Goal: Information Seeking & Learning: Learn about a topic

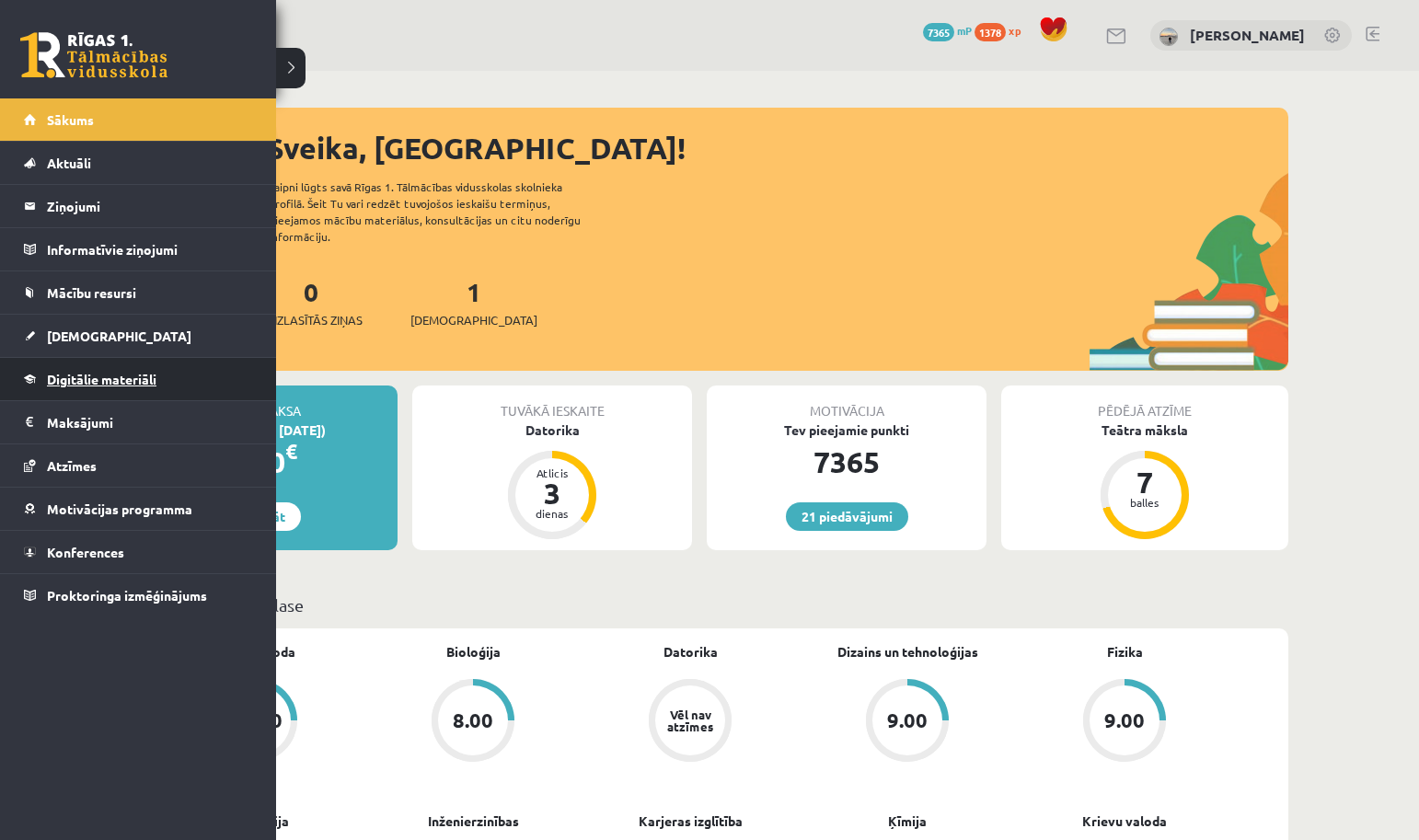
click at [86, 395] on link "Digitālie materiāli" at bounding box center [138, 379] width 229 height 42
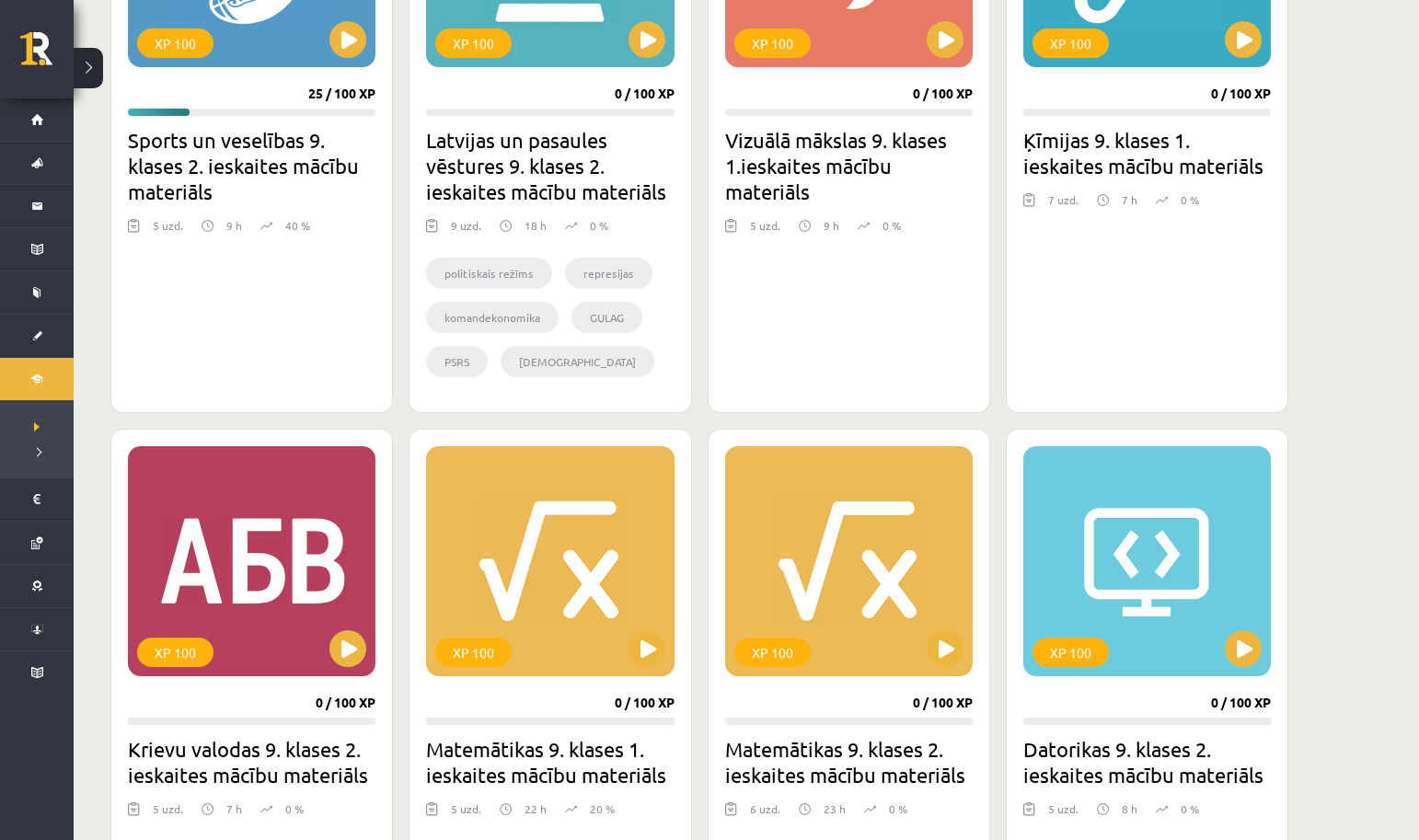
scroll to position [967, 0]
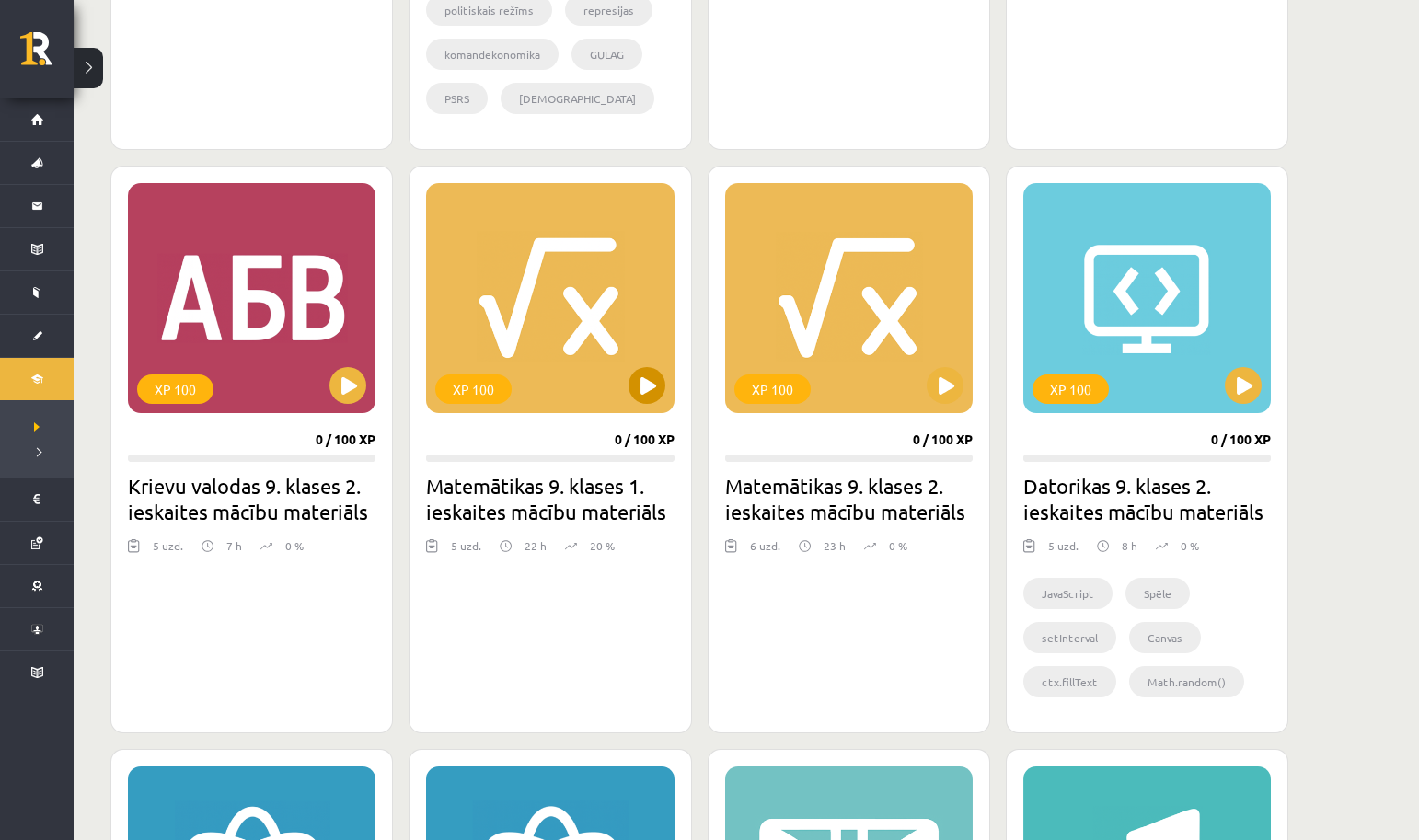
click at [644, 404] on div "XP 100" at bounding box center [550, 298] width 247 height 230
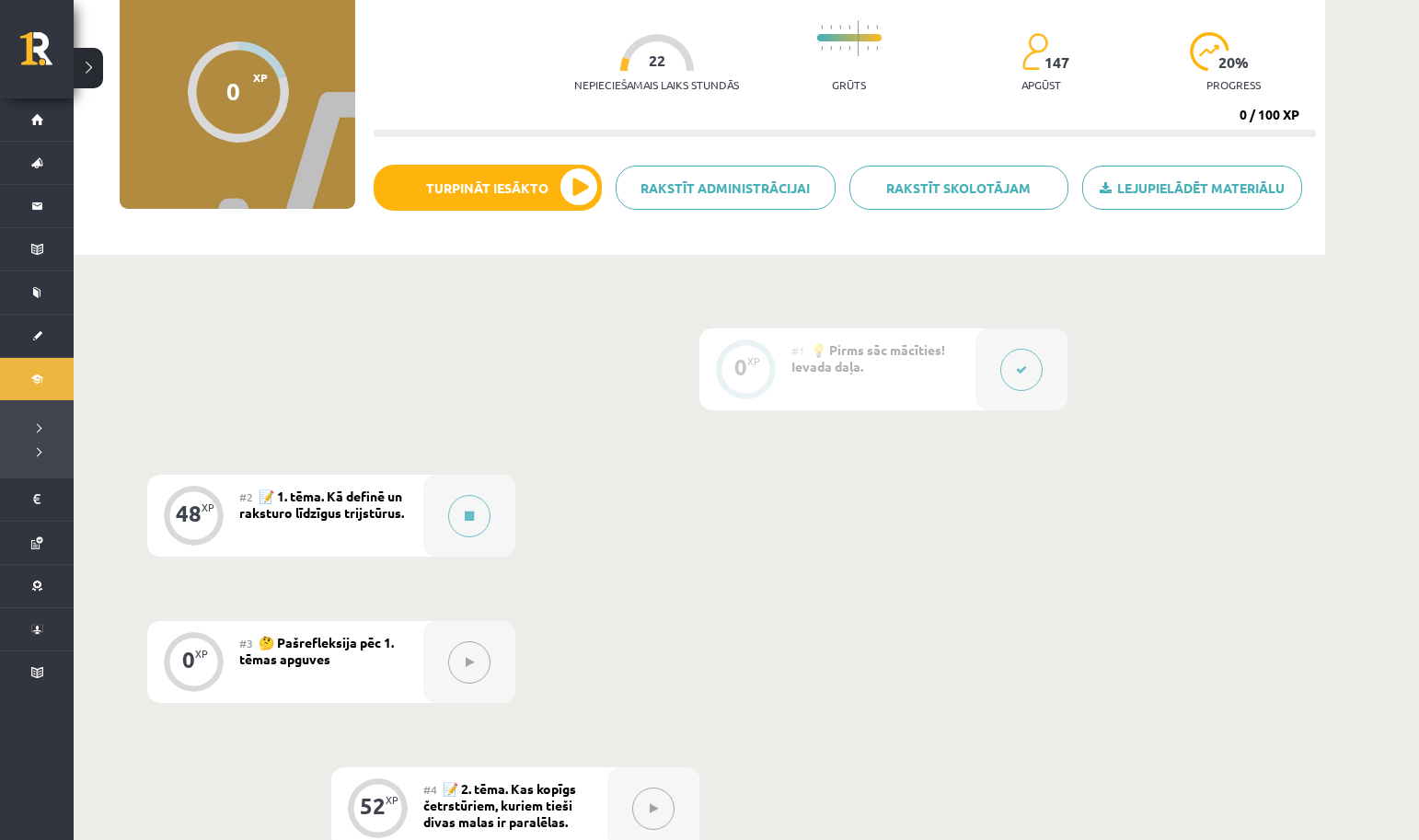
scroll to position [166, 0]
click at [473, 552] on div at bounding box center [468, 518] width 92 height 82
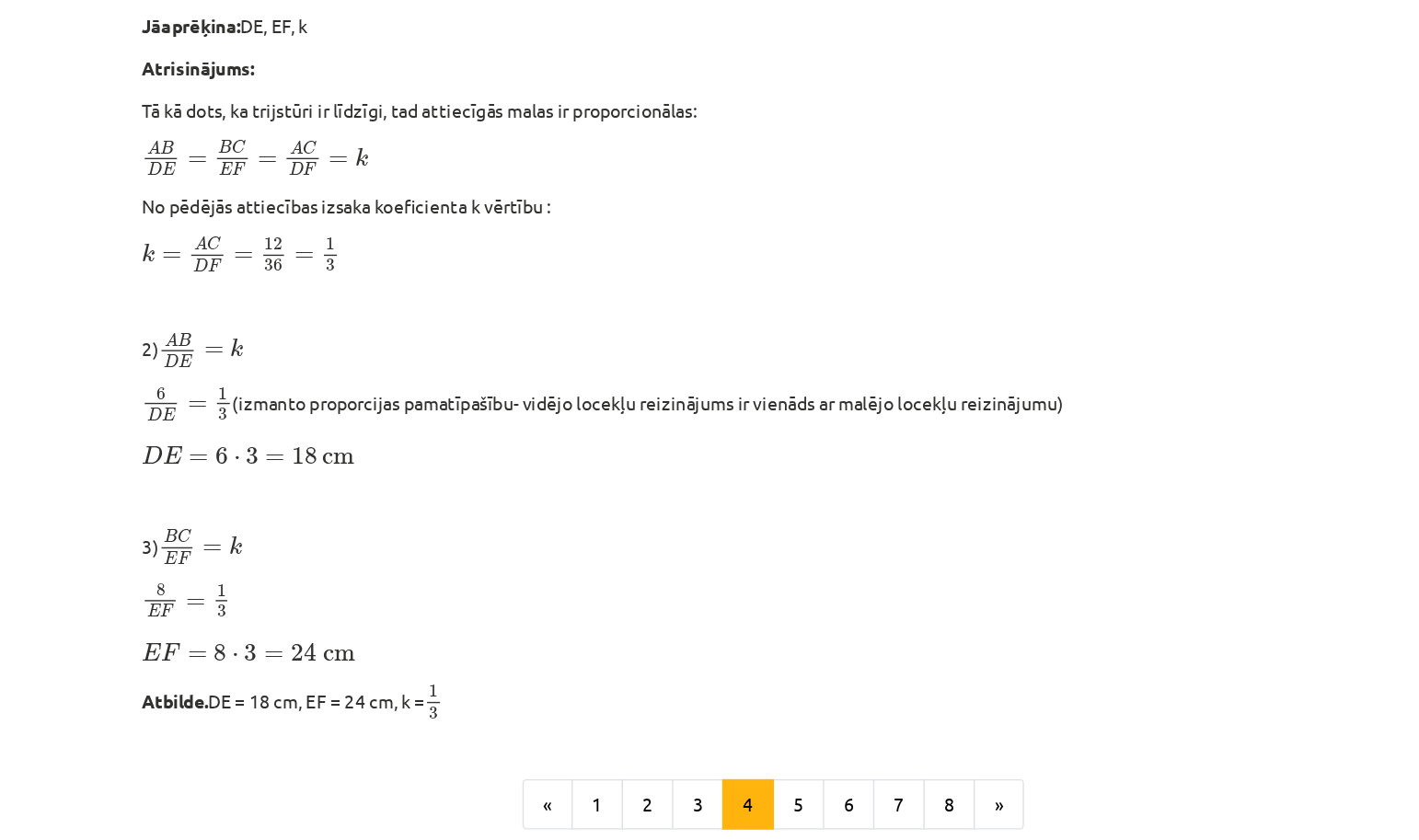
scroll to position [1284, 0]
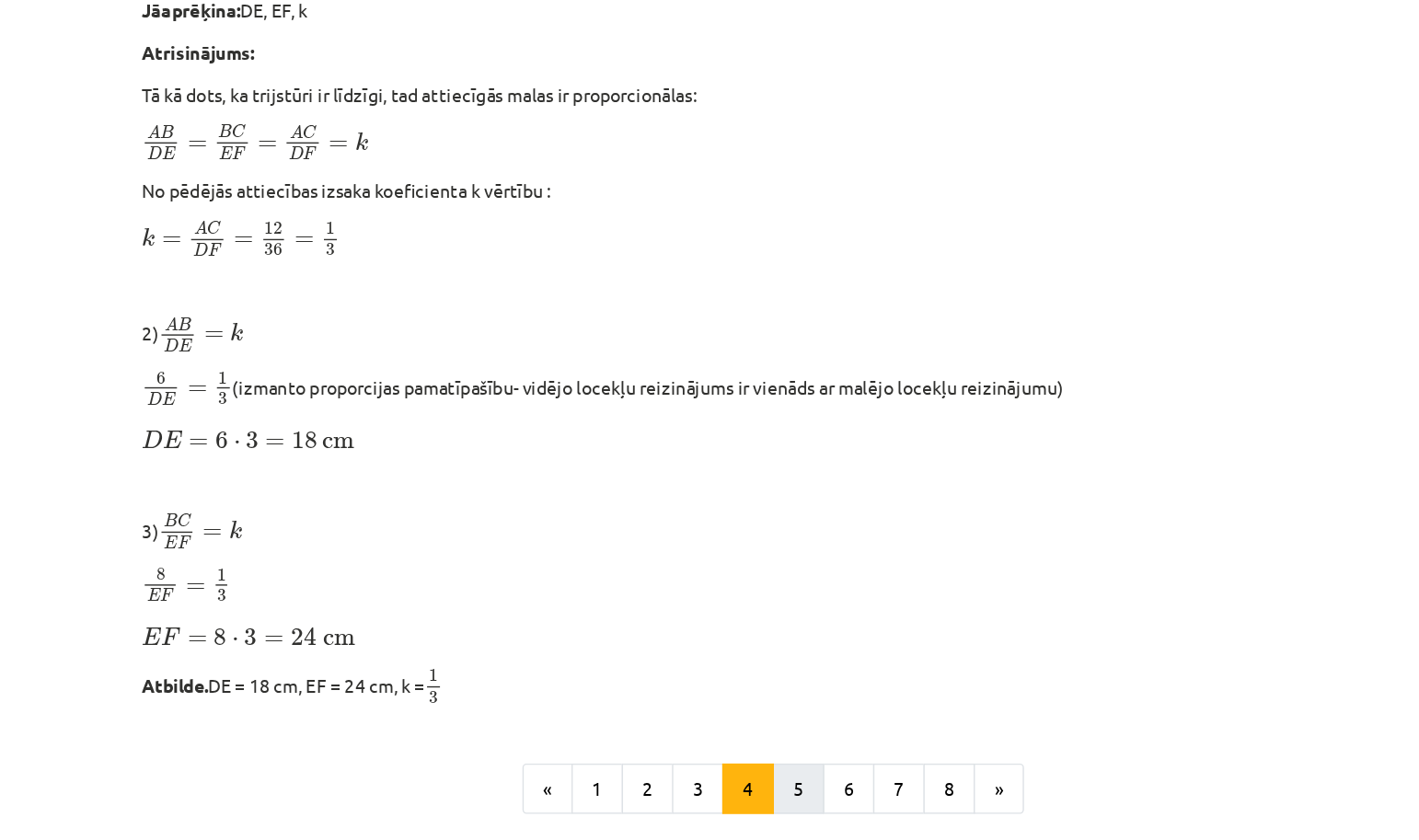
click at [715, 746] on button "5" at bounding box center [733, 765] width 37 height 37
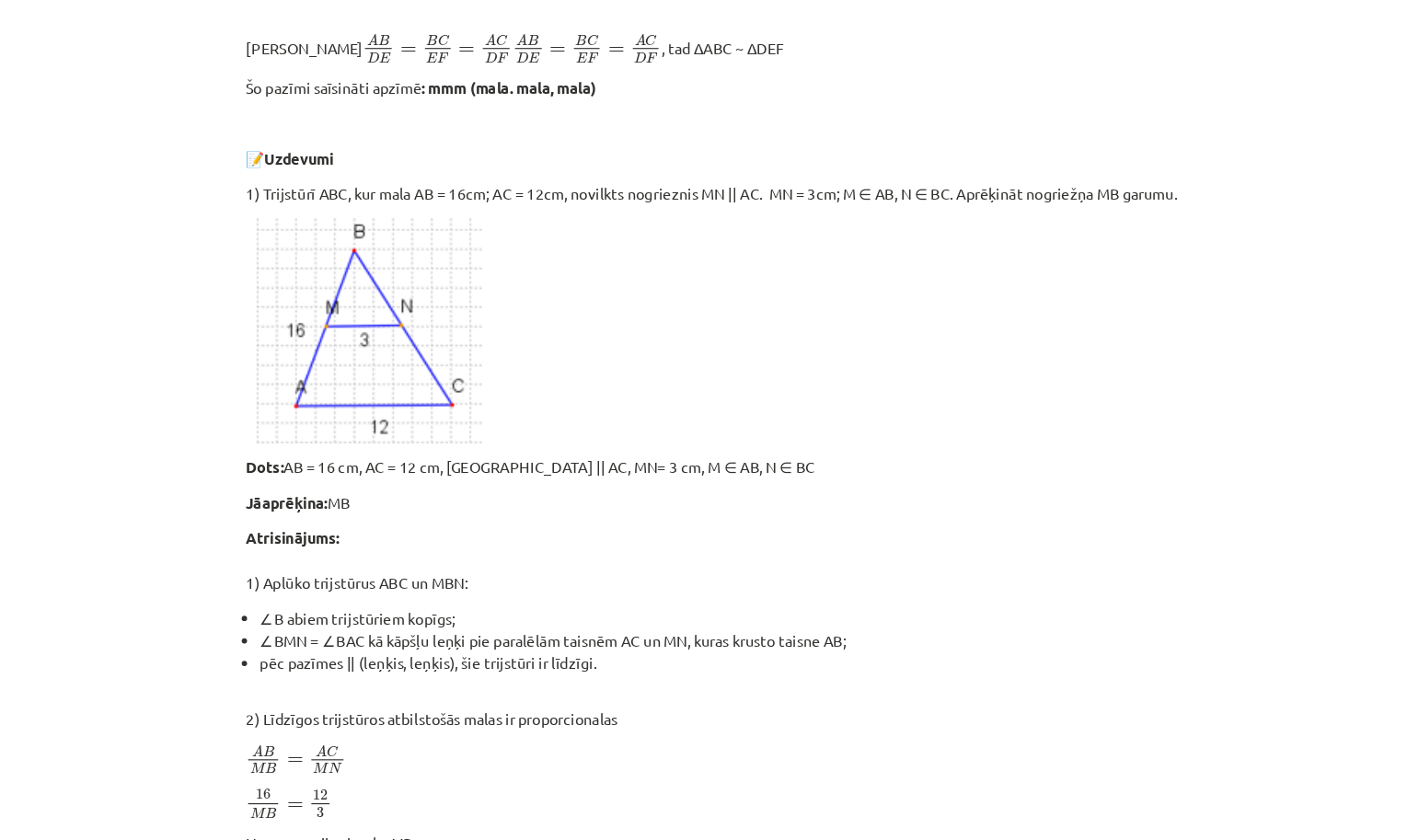
scroll to position [1470, 0]
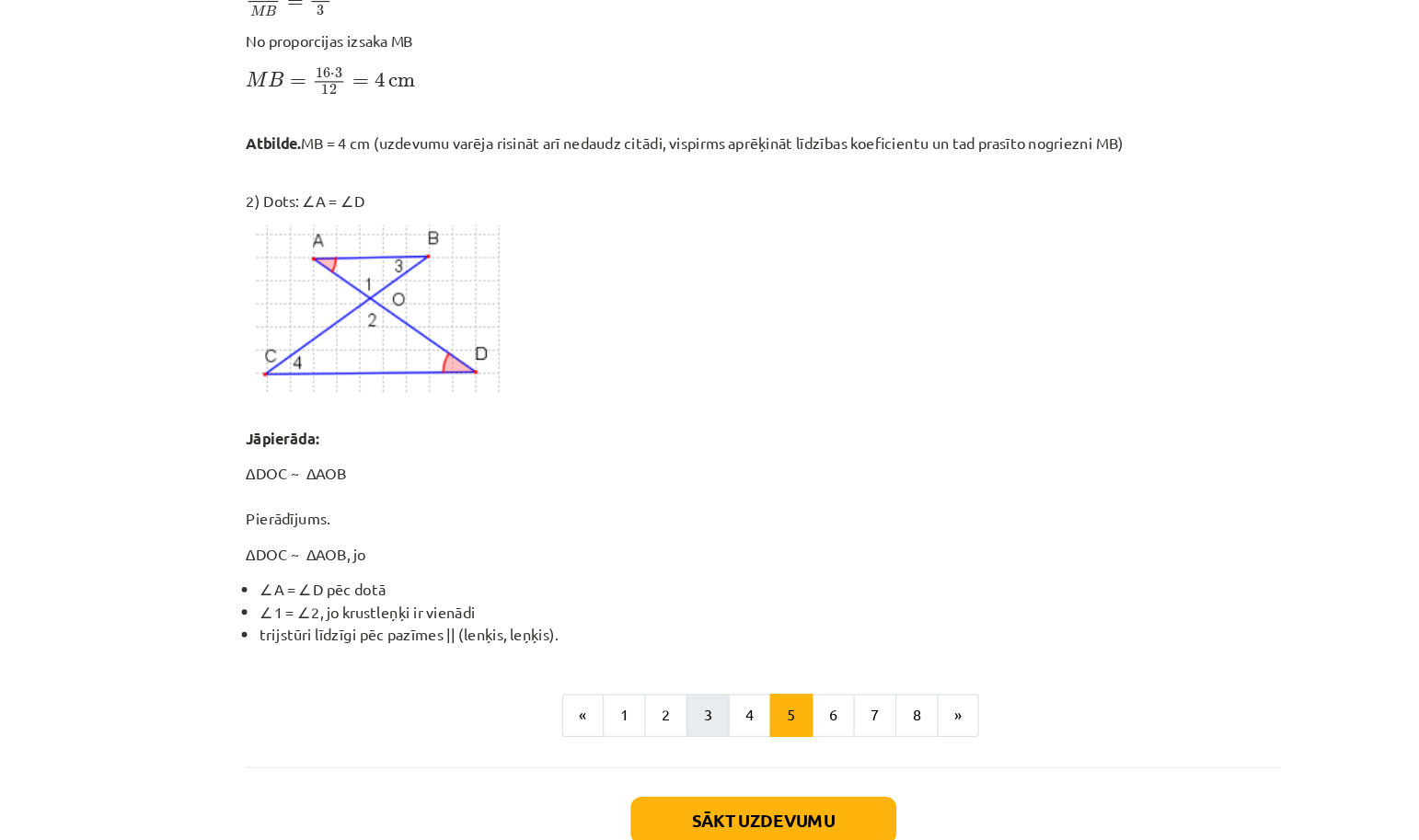
click at [643, 604] on button "3" at bounding box center [662, 614] width 37 height 37
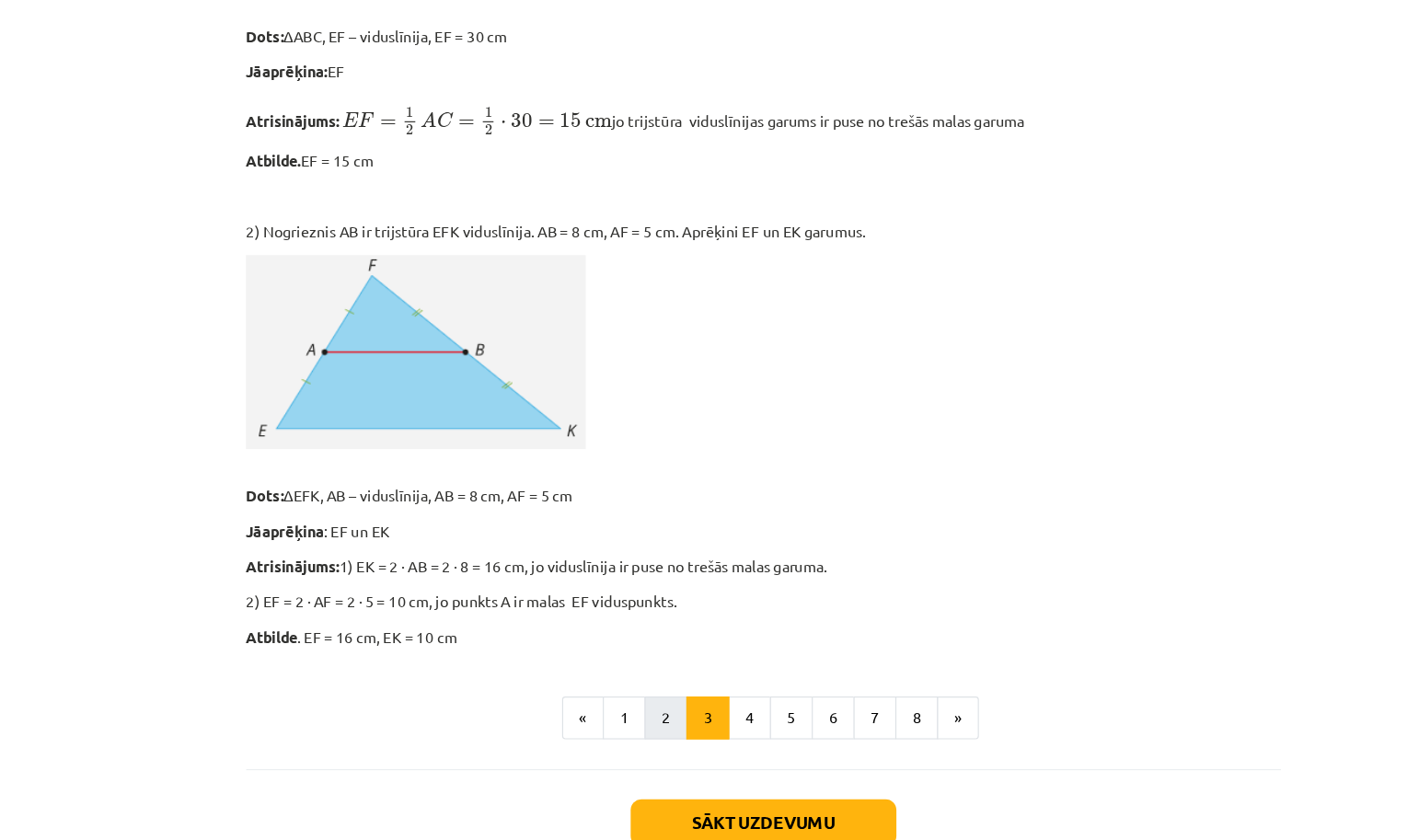
click at [608, 623] on button "2" at bounding box center [626, 616] width 37 height 37
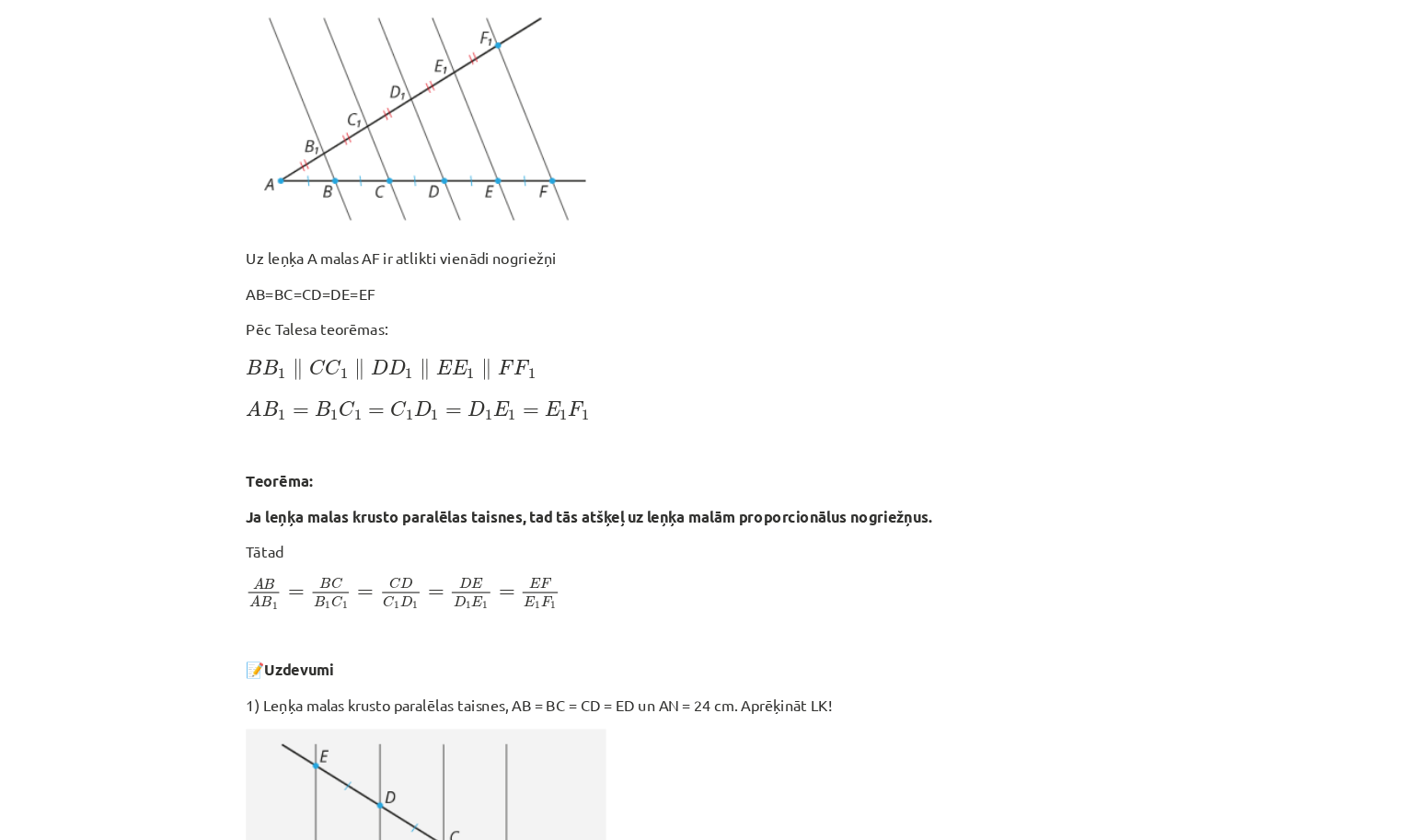
scroll to position [497, 0]
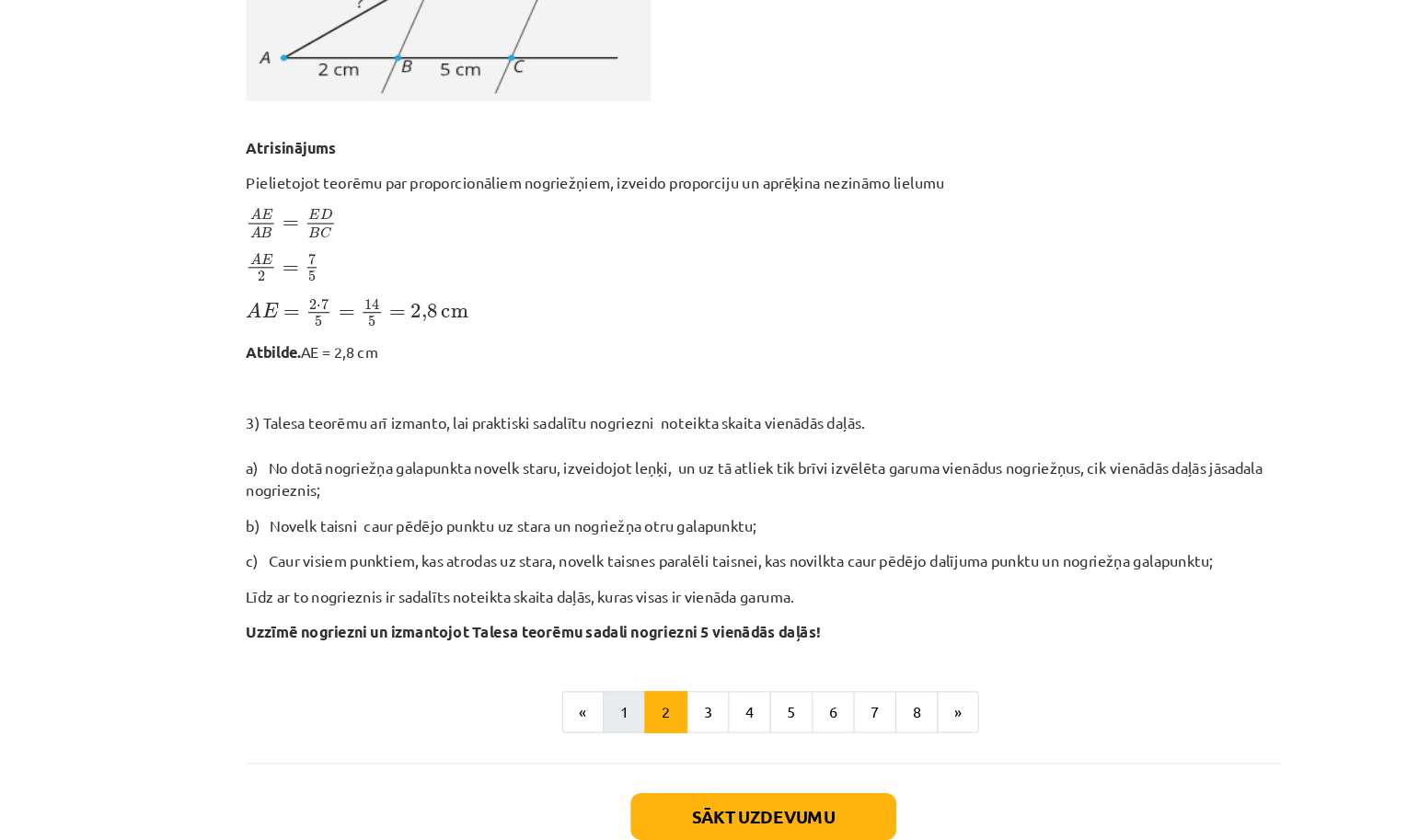
click at [572, 621] on button "1" at bounding box center [590, 612] width 37 height 37
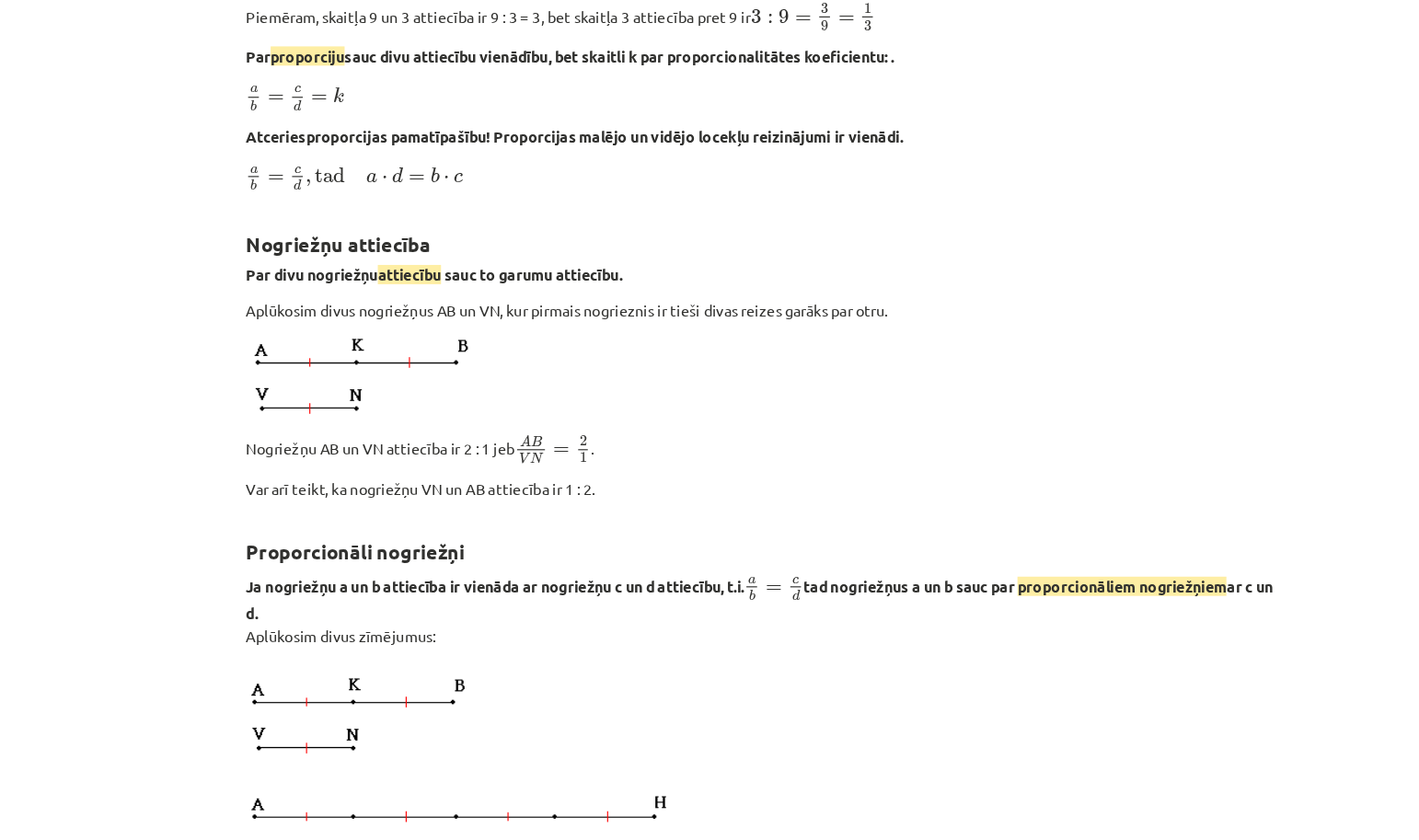
scroll to position [951, 0]
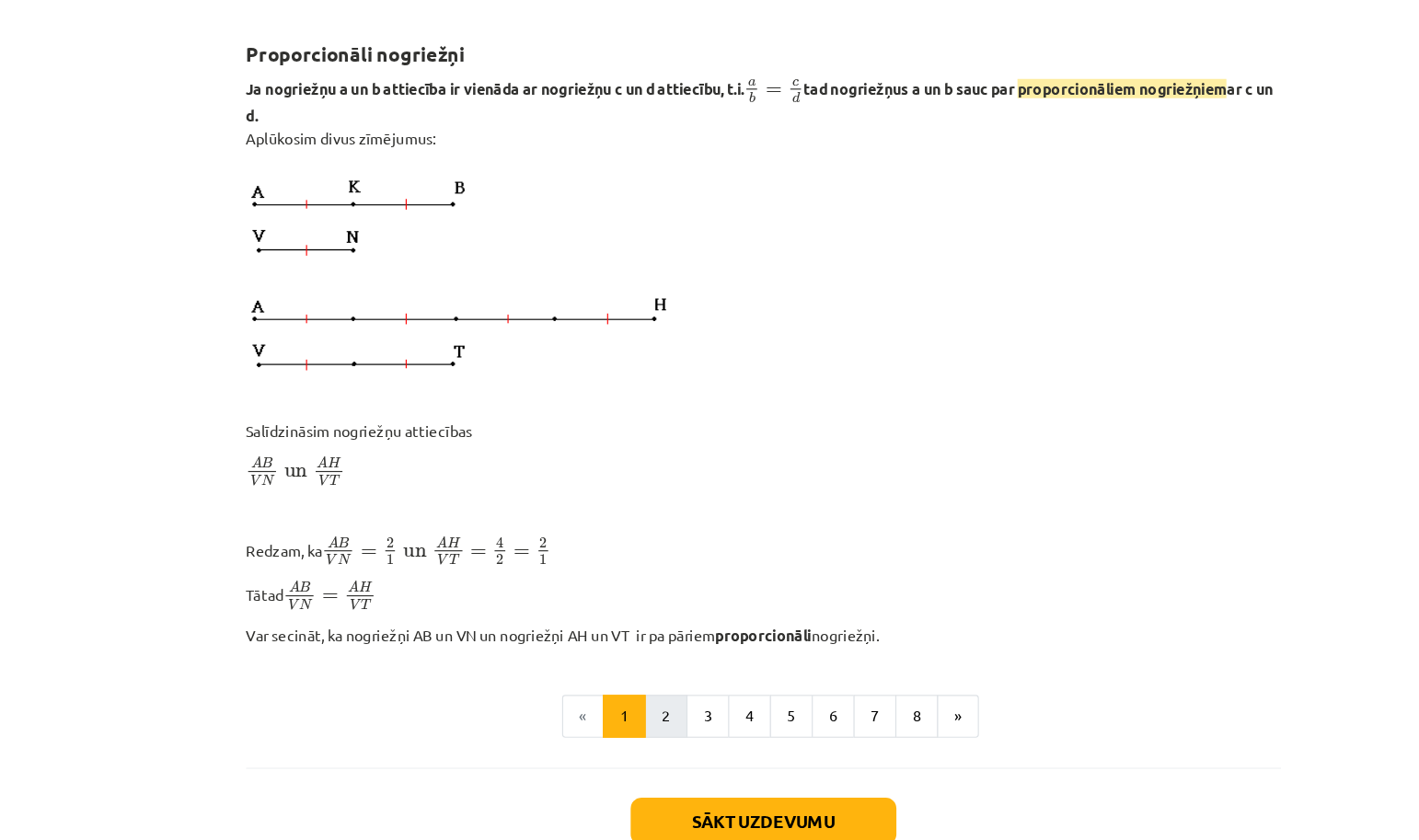
click at [608, 608] on button "2" at bounding box center [626, 615] width 37 height 37
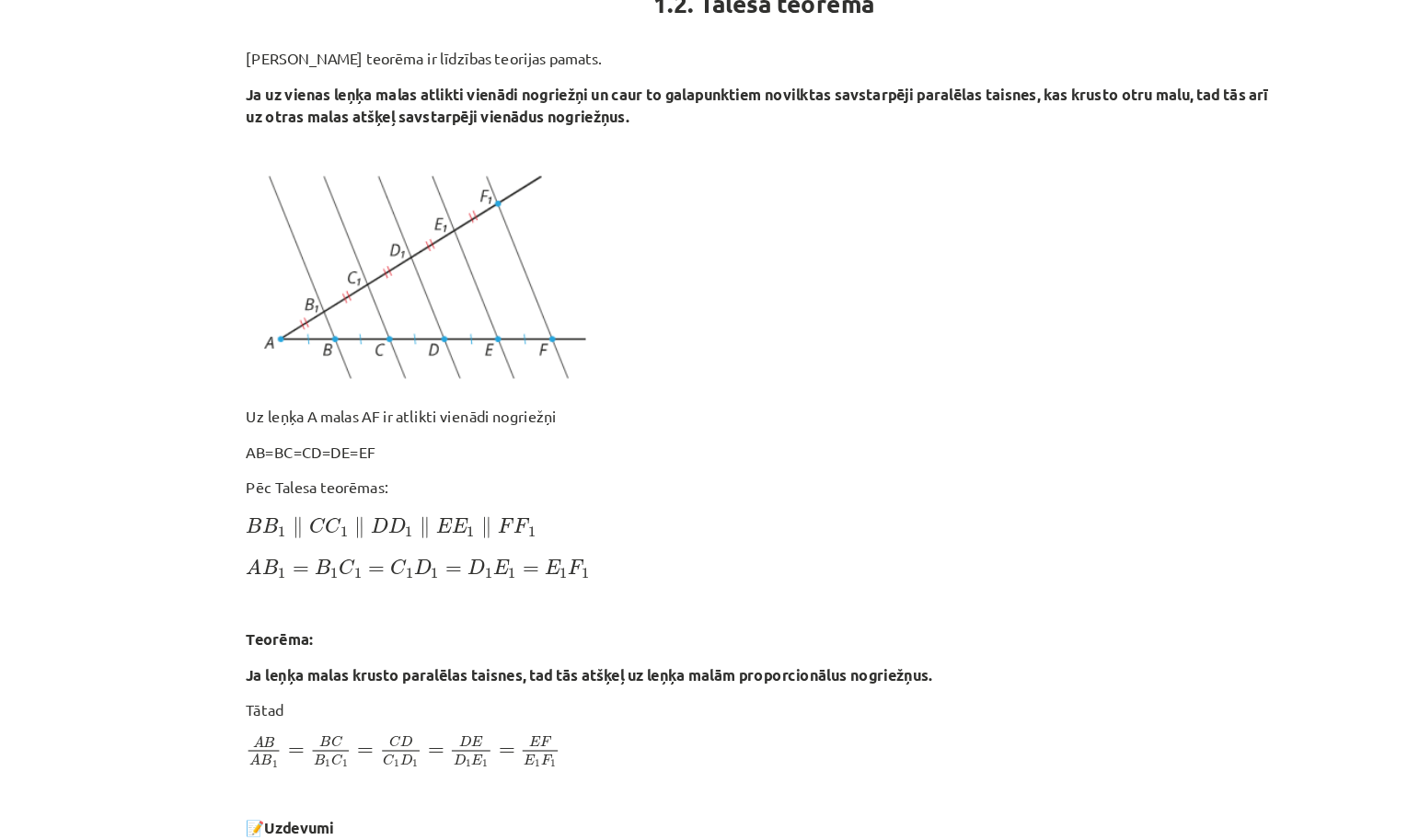
scroll to position [371, 0]
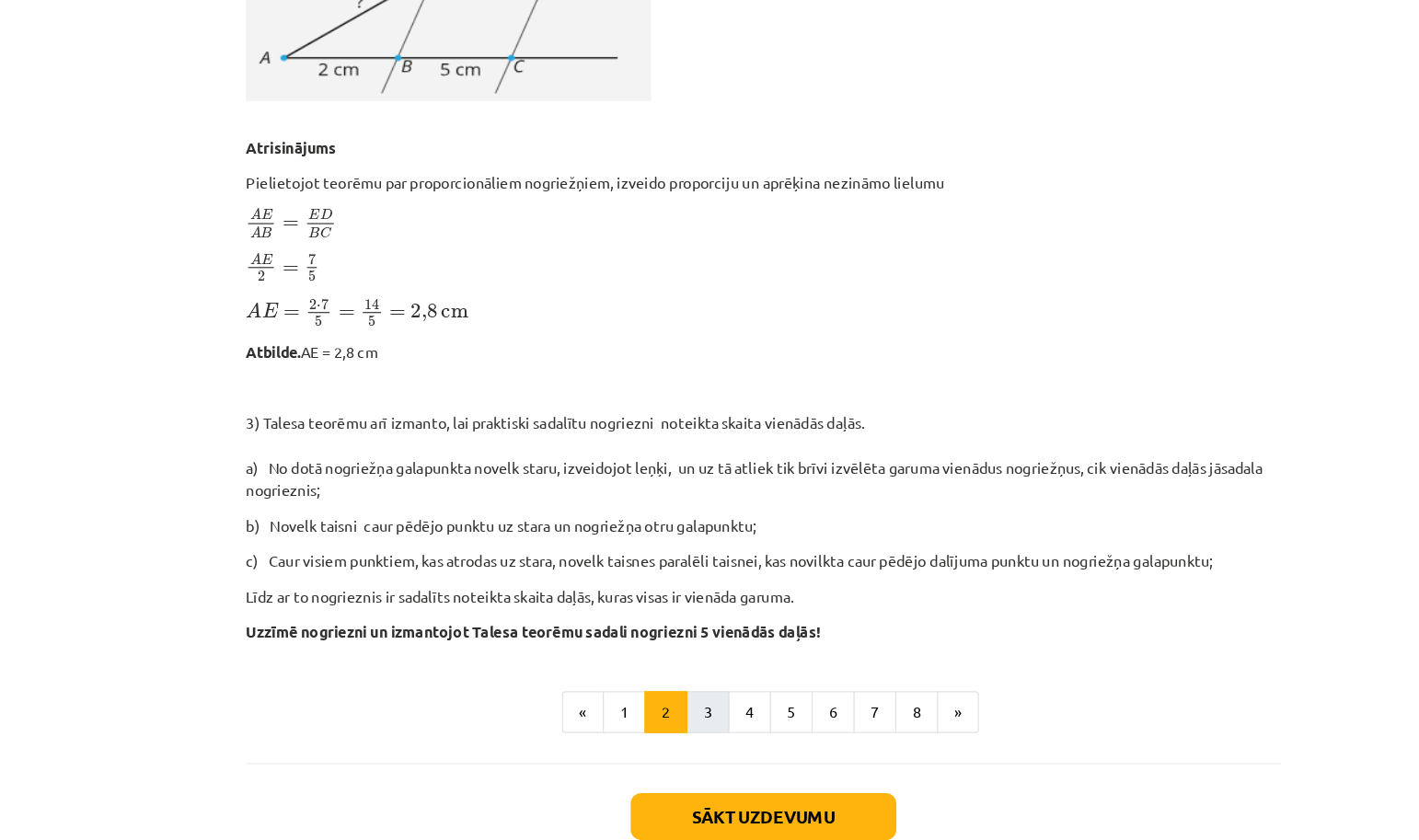
click at [643, 621] on button "3" at bounding box center [662, 612] width 37 height 37
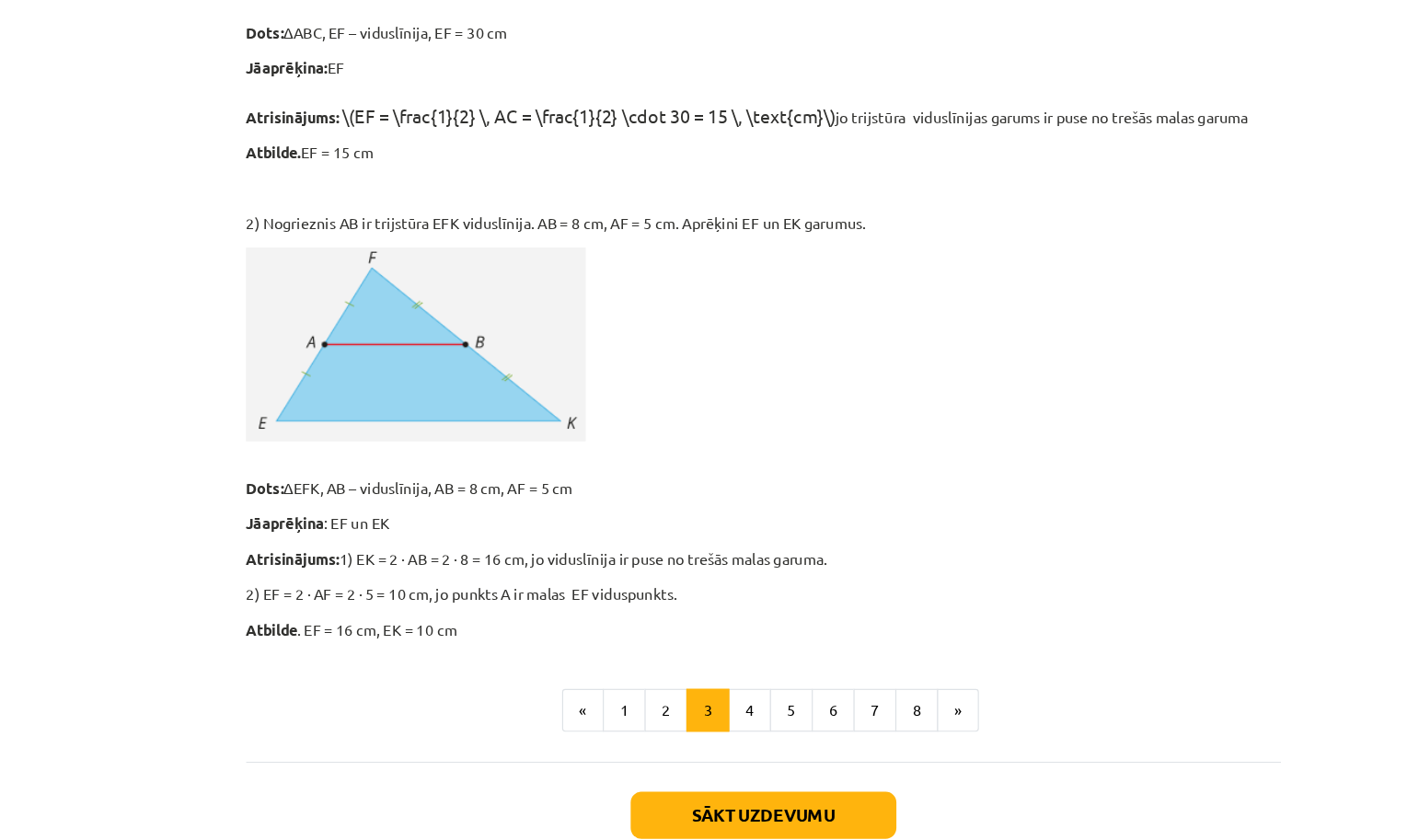
scroll to position [1507, 0]
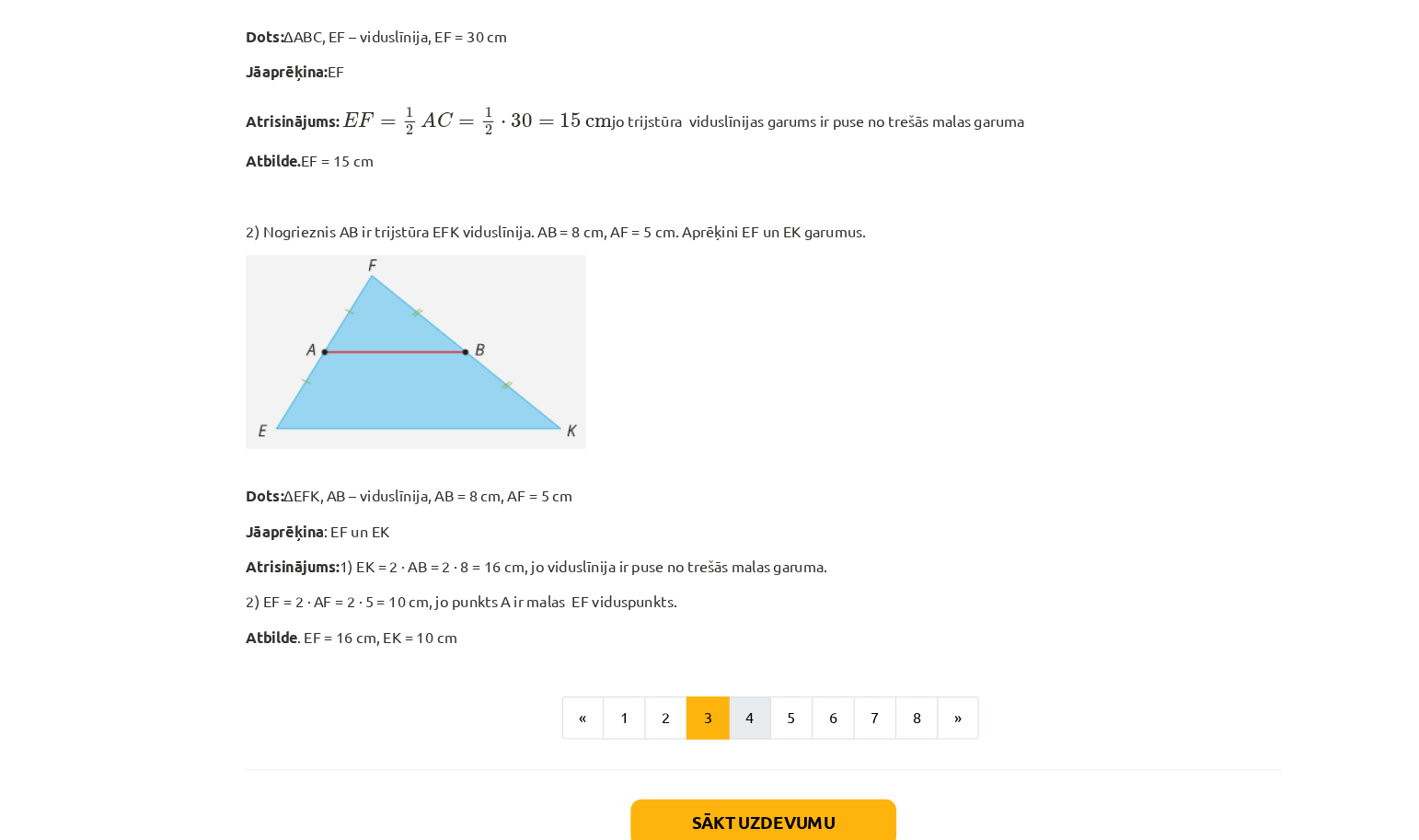
click at [679, 618] on button "4" at bounding box center [697, 616] width 37 height 37
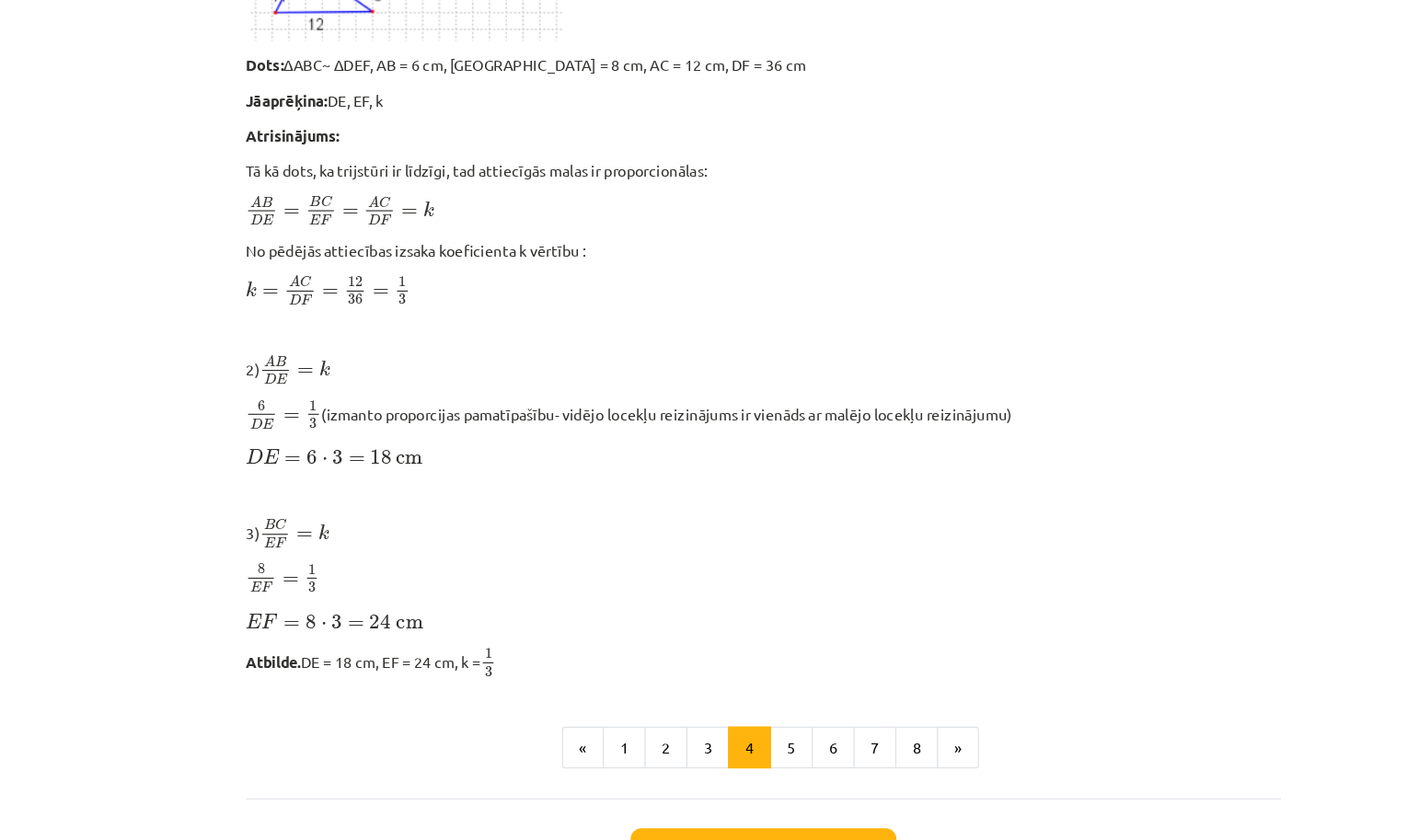
scroll to position [0, 0]
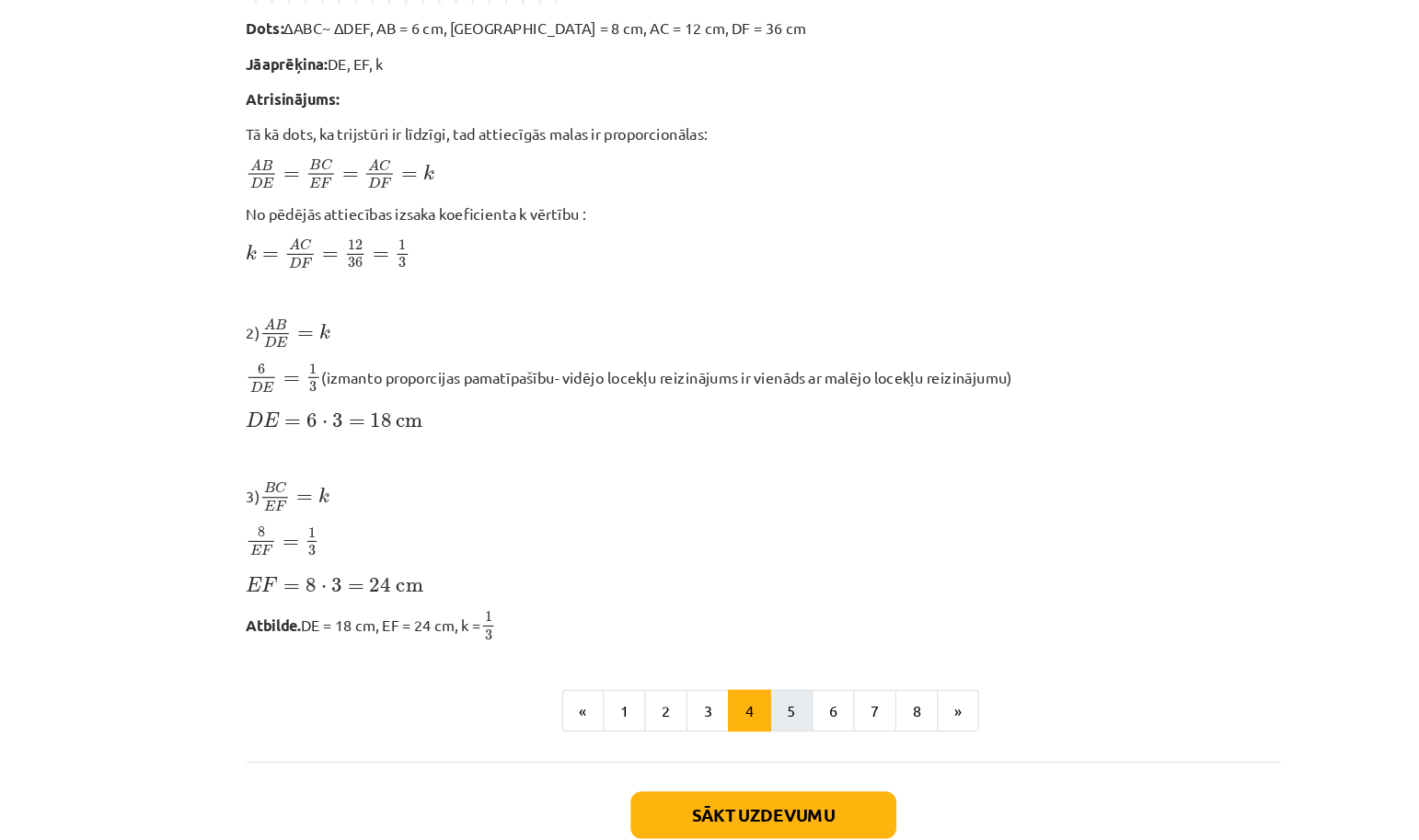
click at [715, 596] on button "5" at bounding box center [733, 611] width 37 height 37
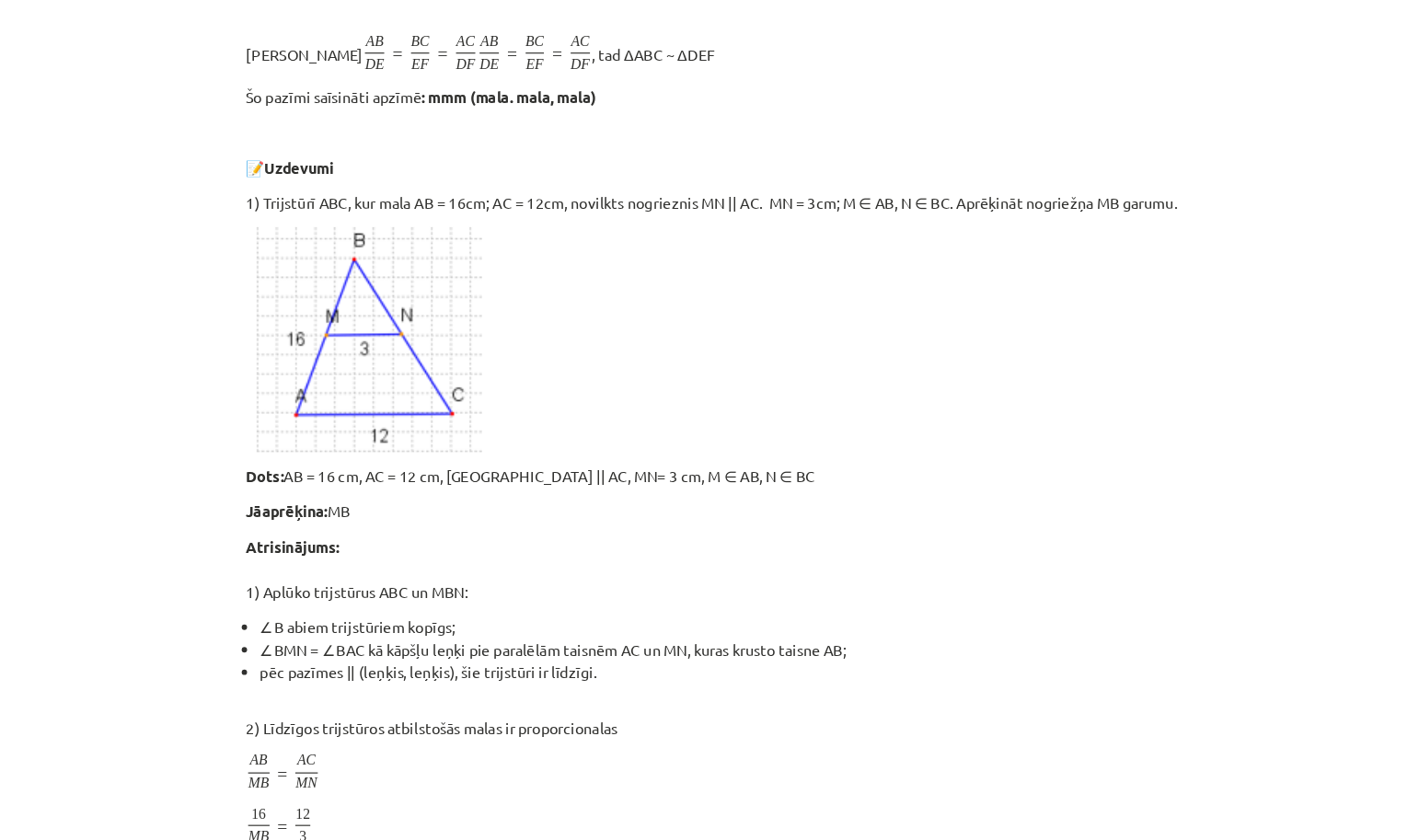
scroll to position [329, 0]
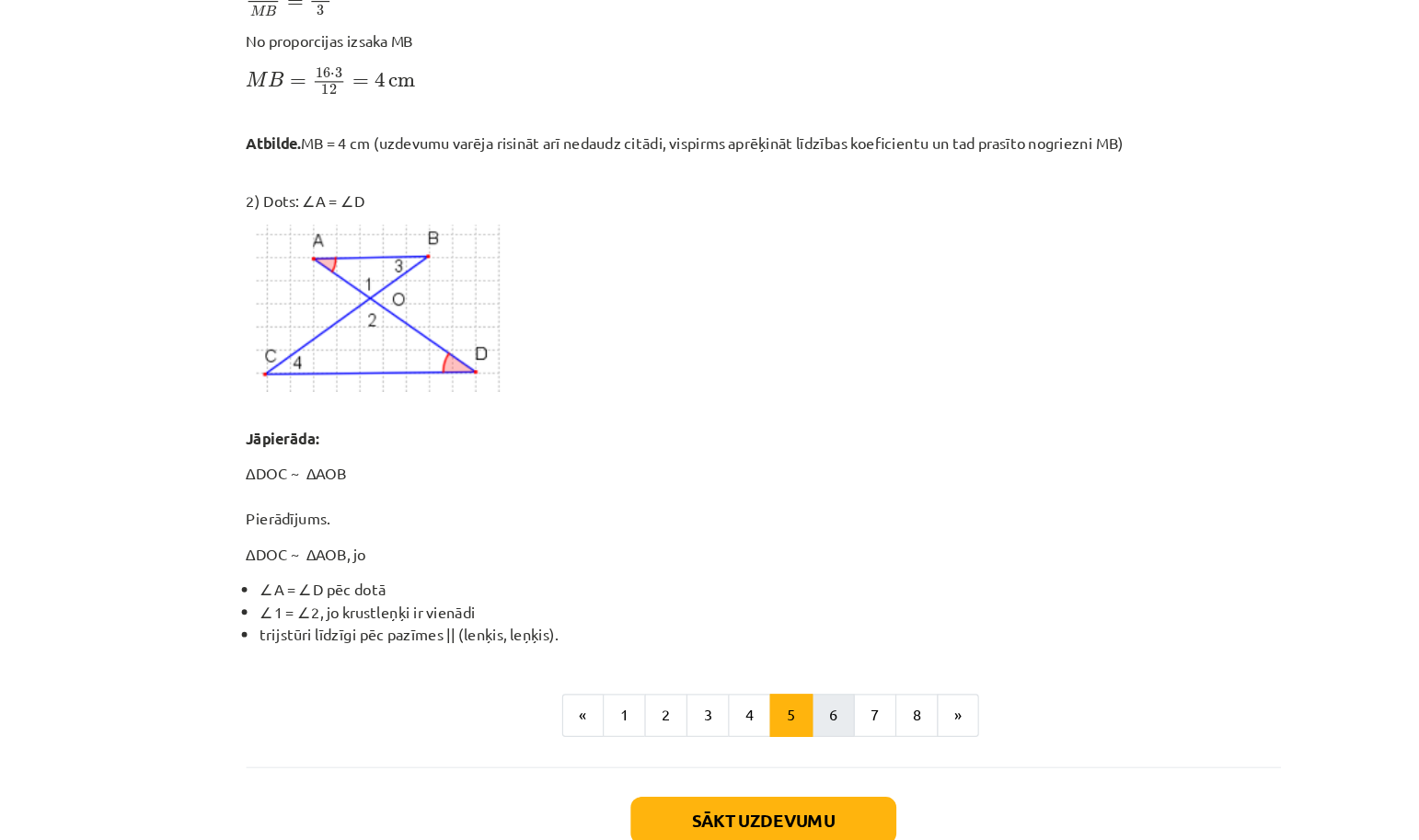
click at [752, 609] on button "6" at bounding box center [770, 614] width 37 height 37
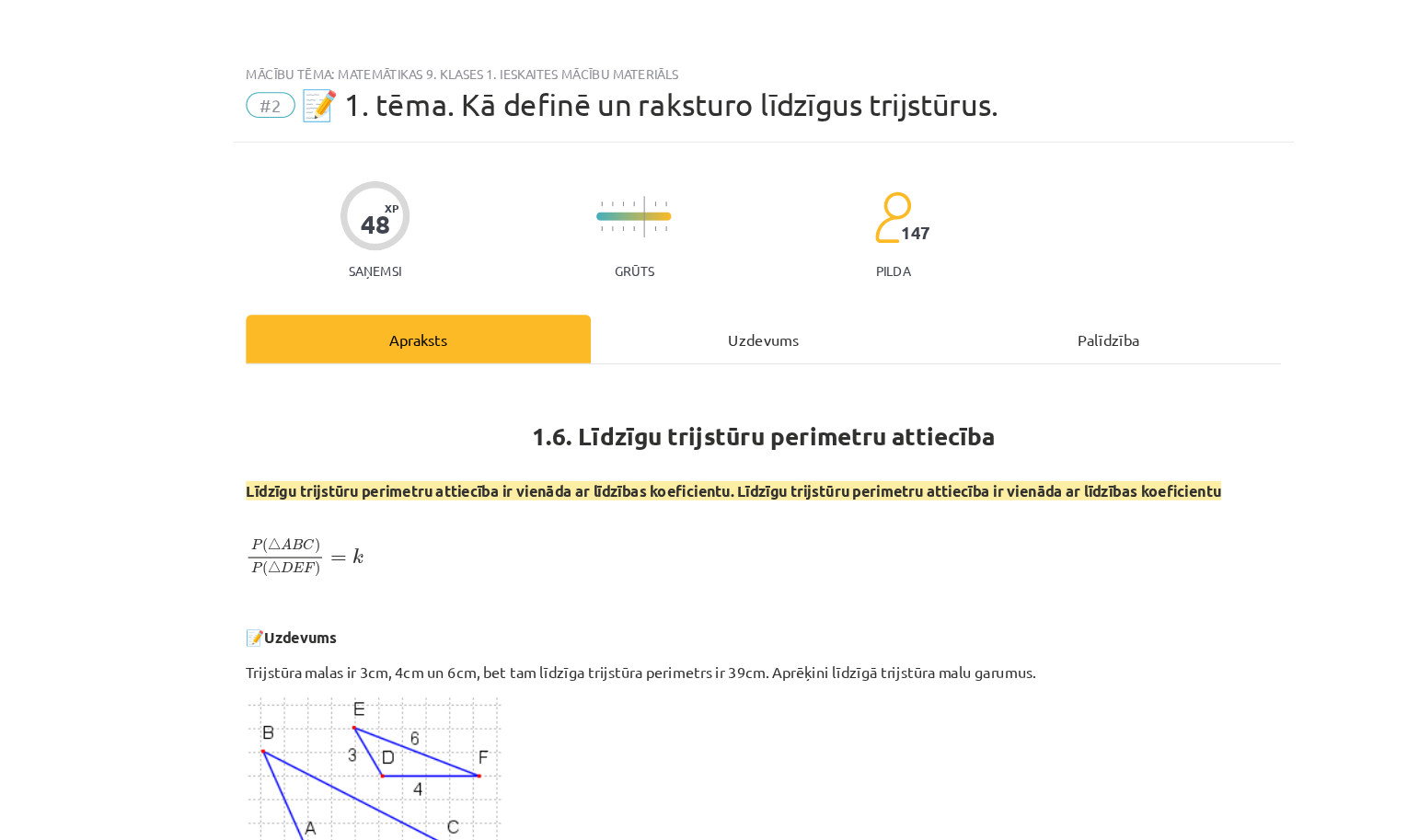
scroll to position [0, 0]
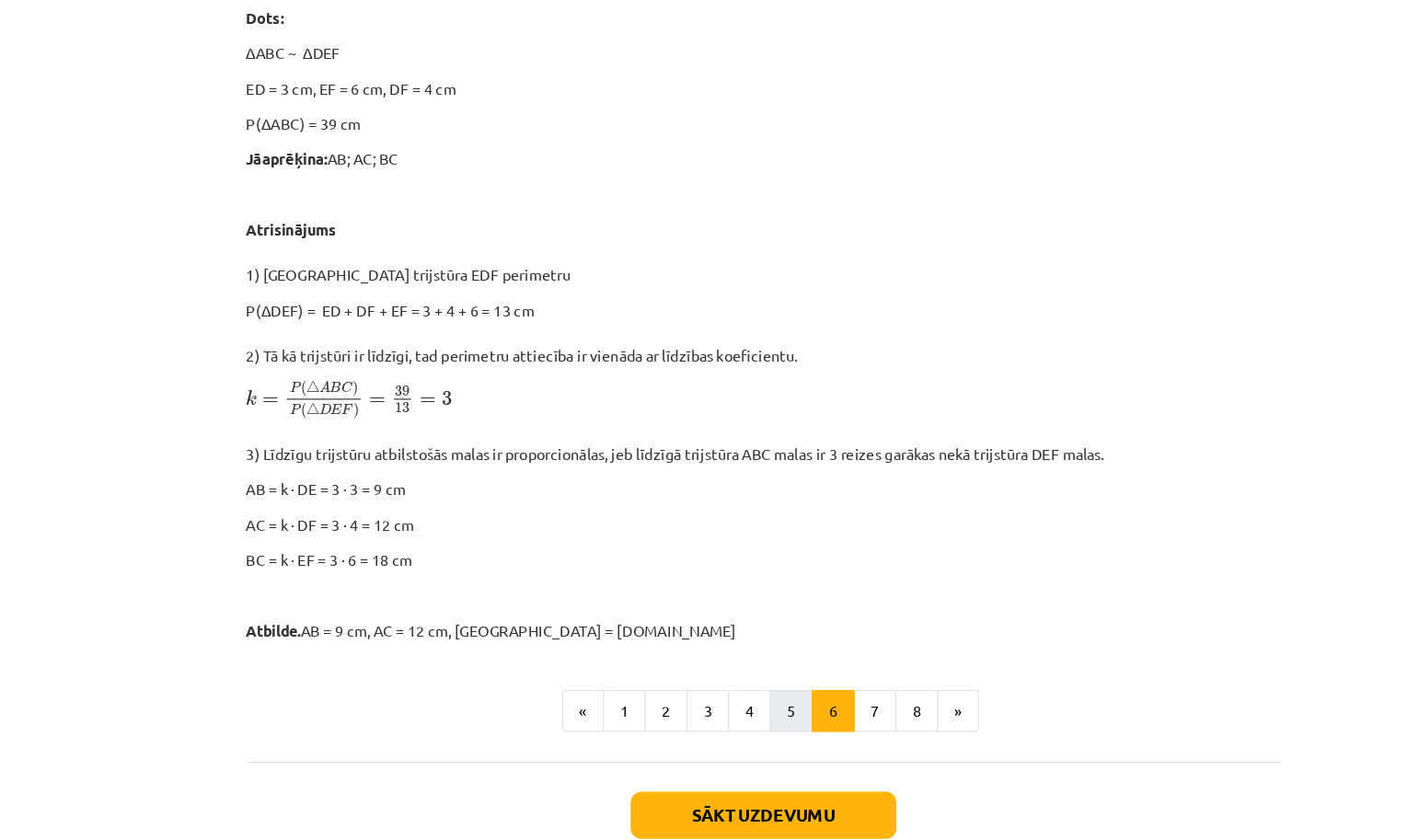
click at [715, 601] on button "5" at bounding box center [733, 611] width 37 height 37
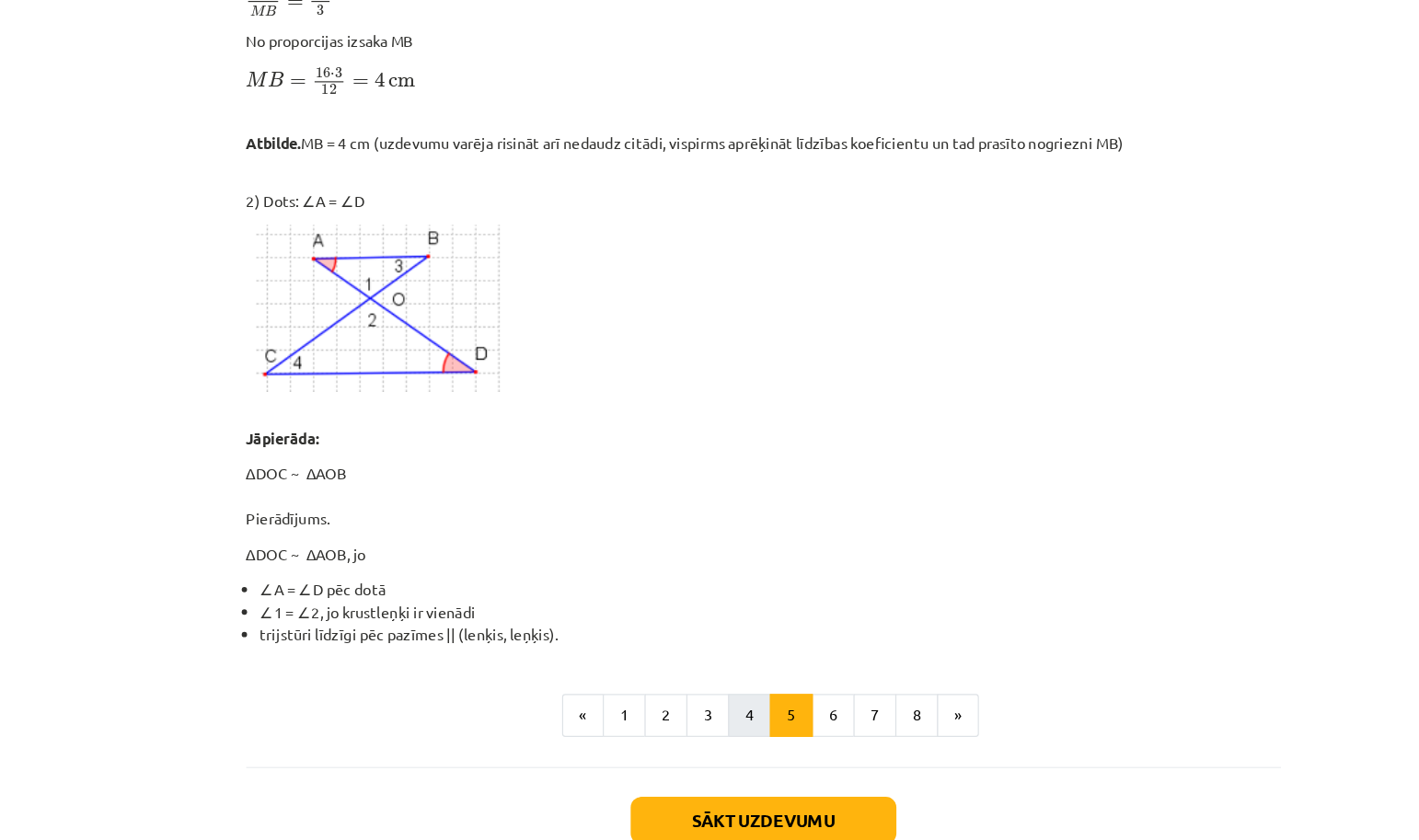
click at [679, 620] on button "4" at bounding box center [697, 614] width 37 height 37
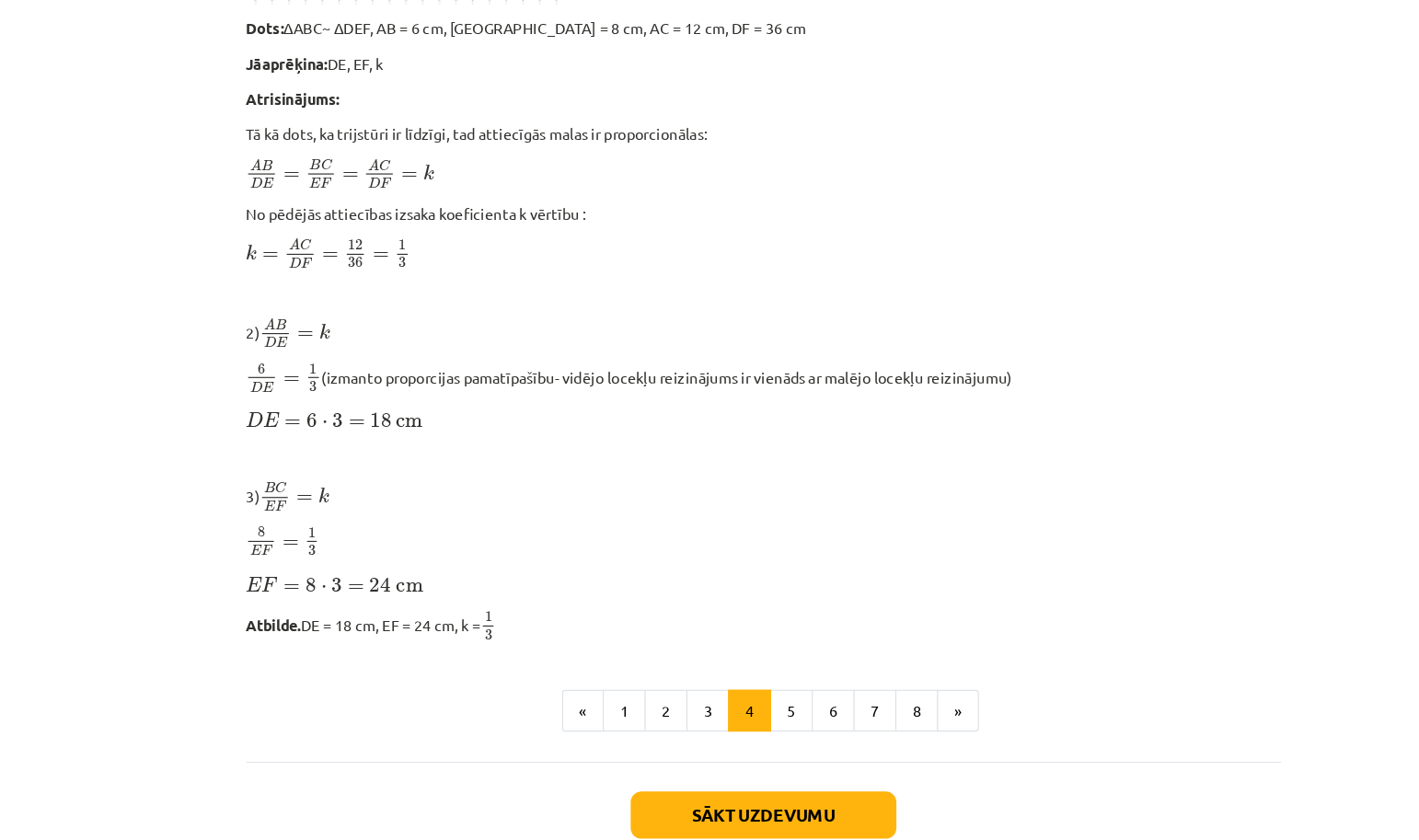
scroll to position [1439, 0]
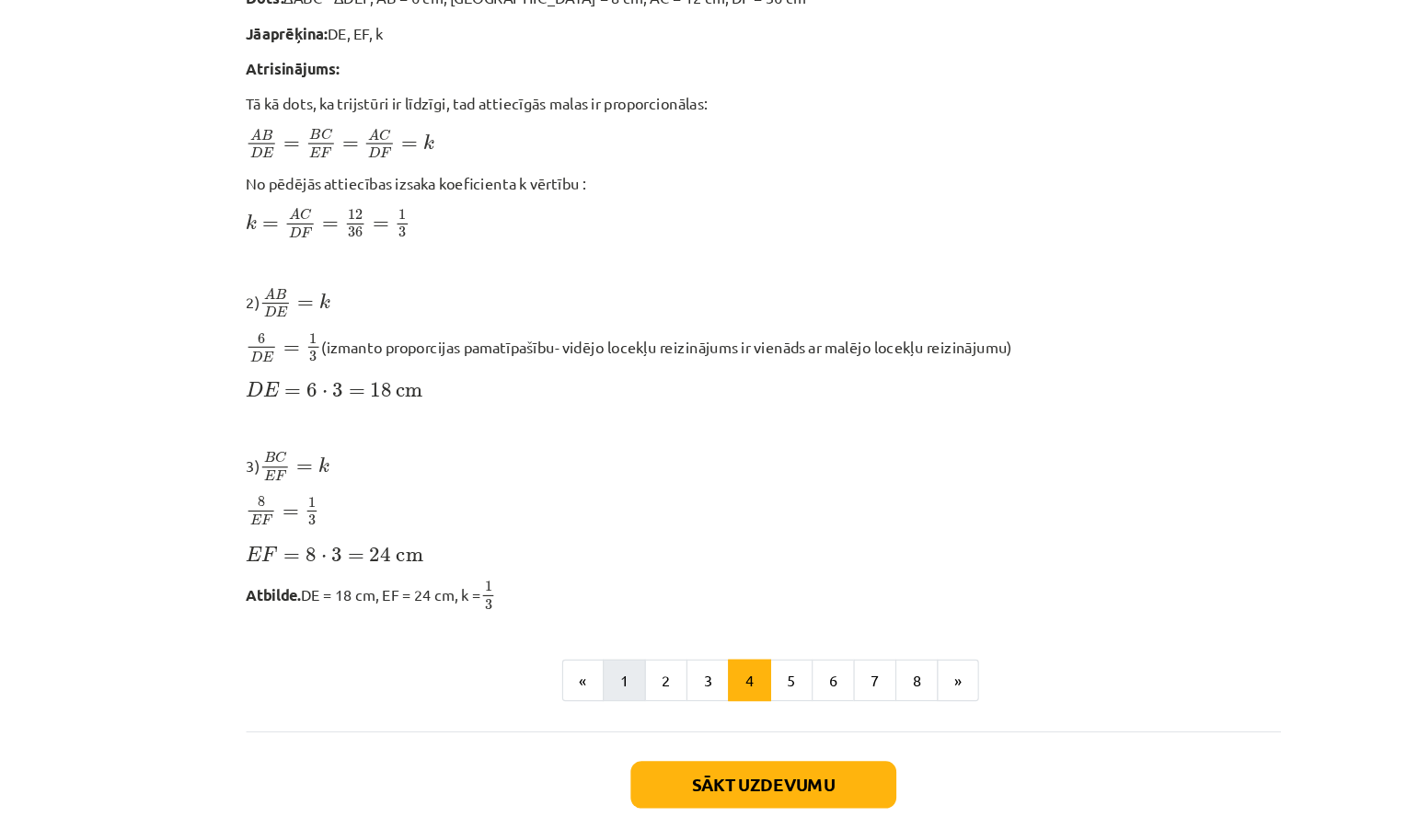
click at [572, 593] on button "1" at bounding box center [590, 611] width 37 height 37
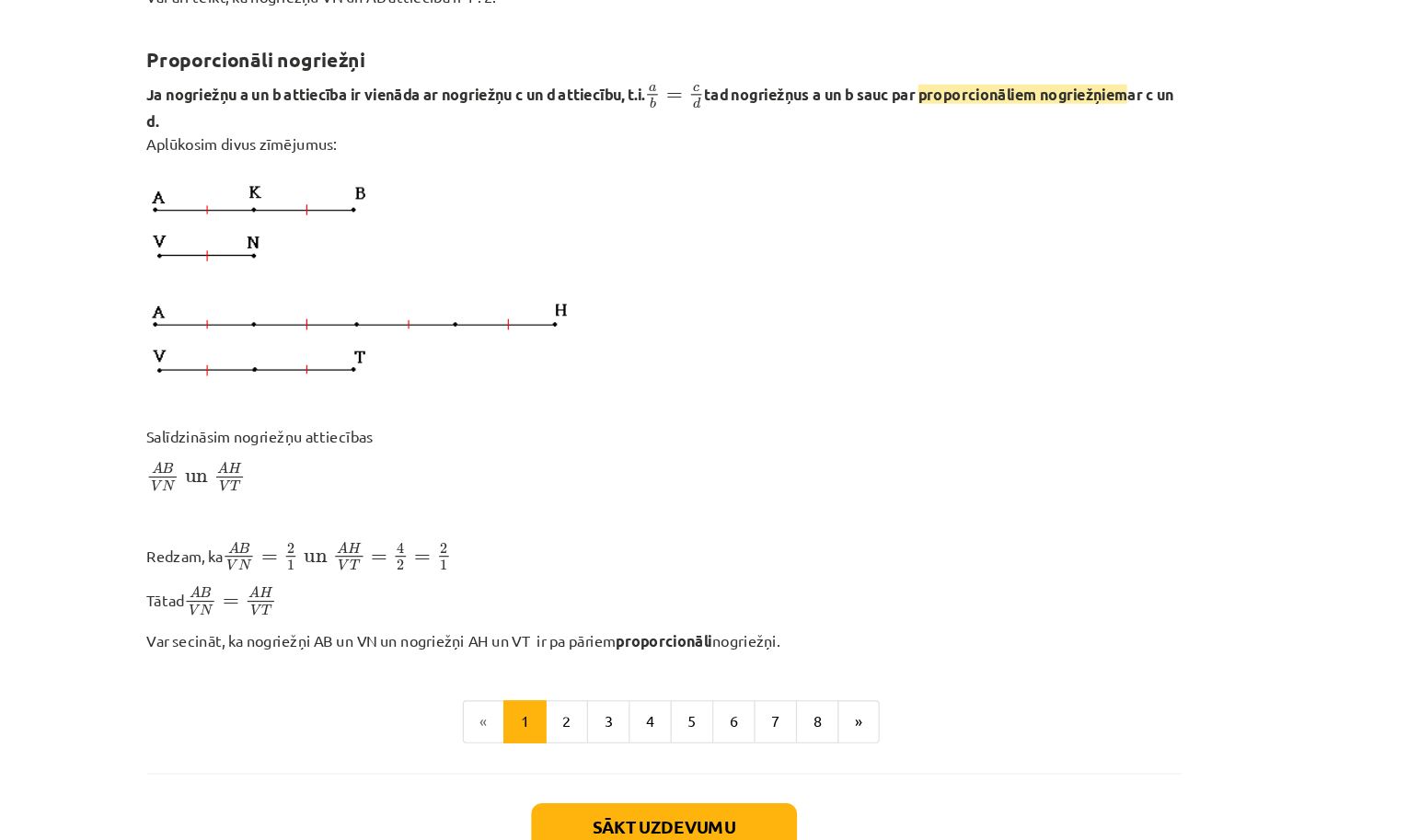
scroll to position [1321, 0]
click at [608, 623] on button "2" at bounding box center [626, 641] width 37 height 37
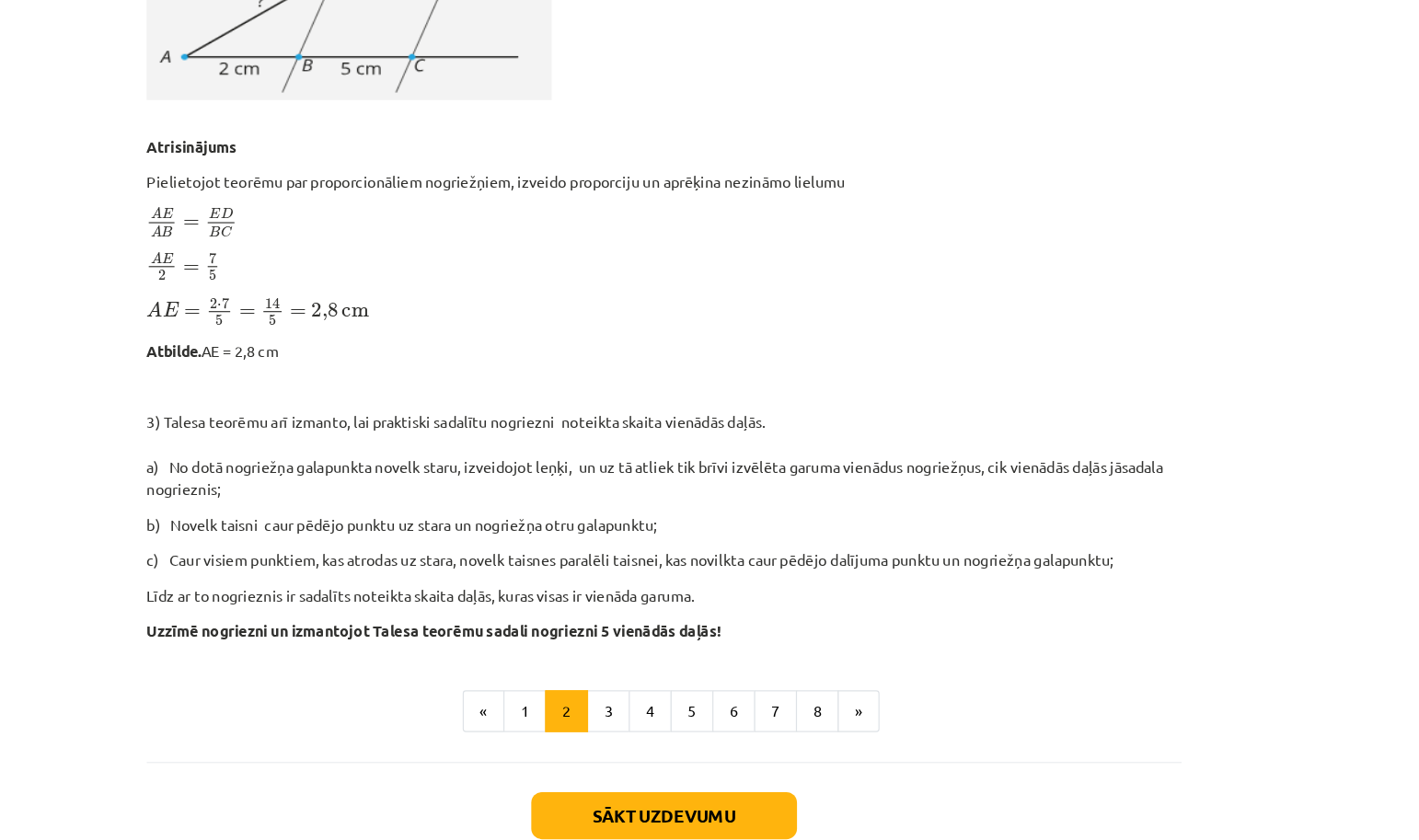
scroll to position [1675, 0]
click at [643, 596] on button "3" at bounding box center [662, 612] width 37 height 37
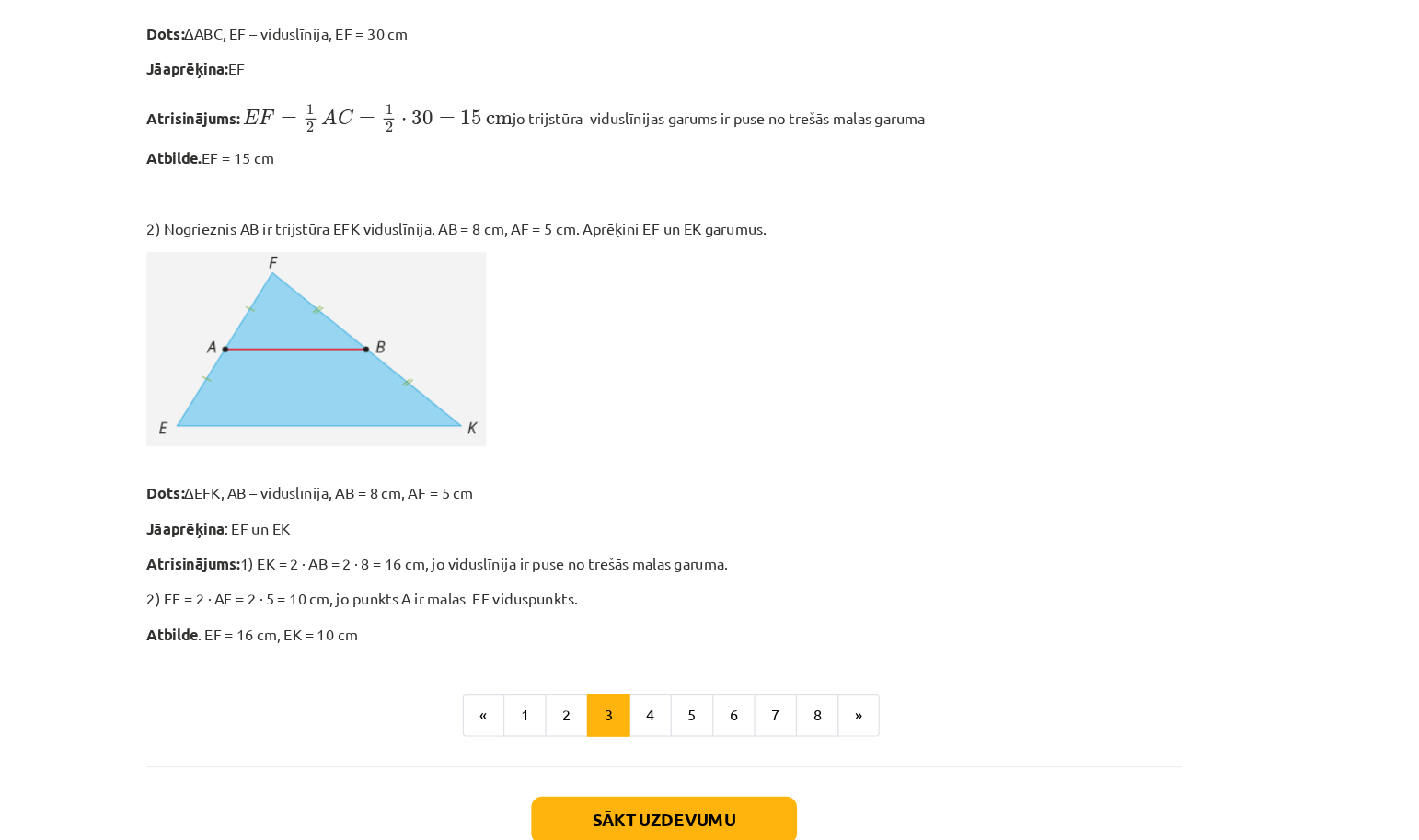
scroll to position [1512, 0]
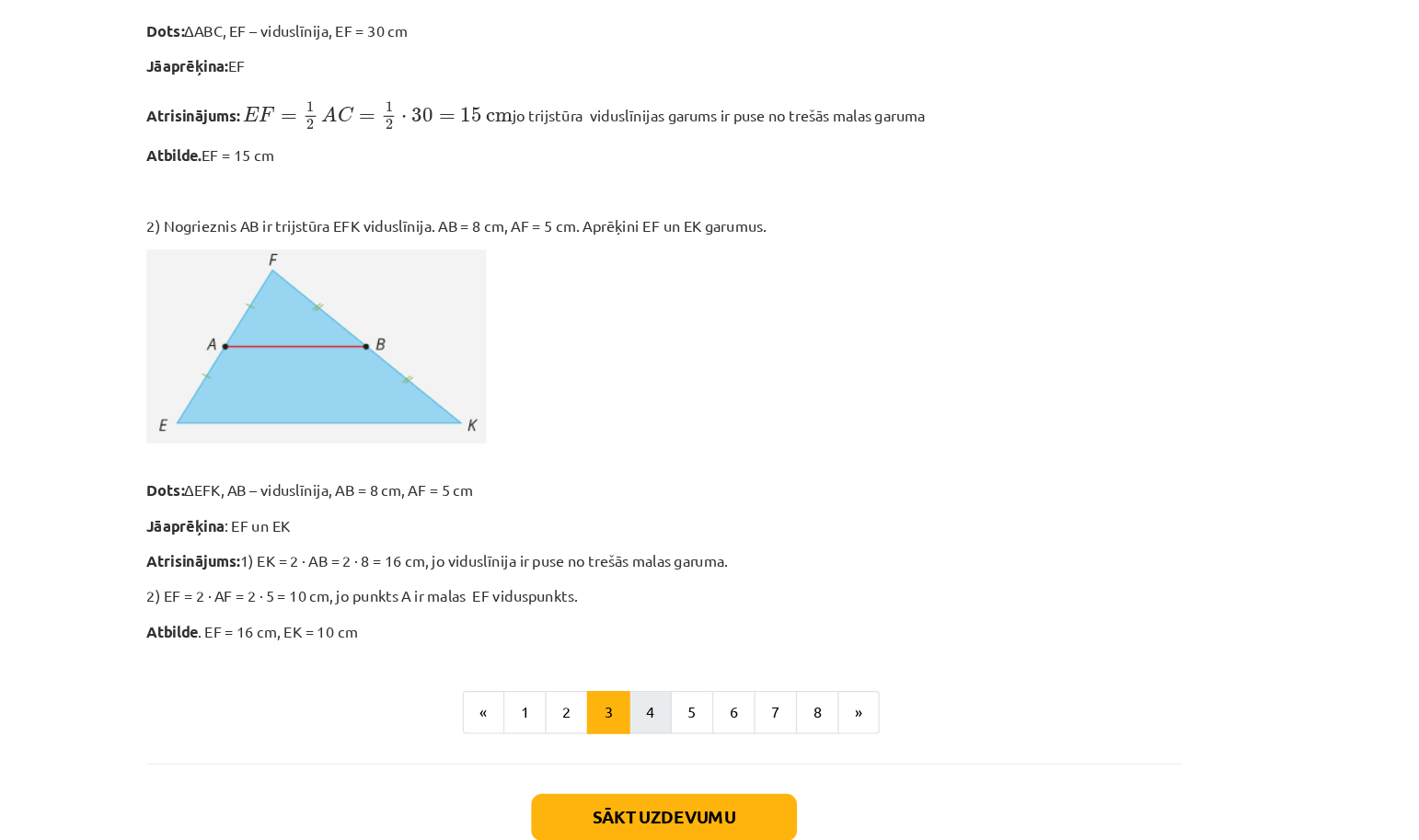
click at [679, 604] on button "4" at bounding box center [697, 612] width 37 height 37
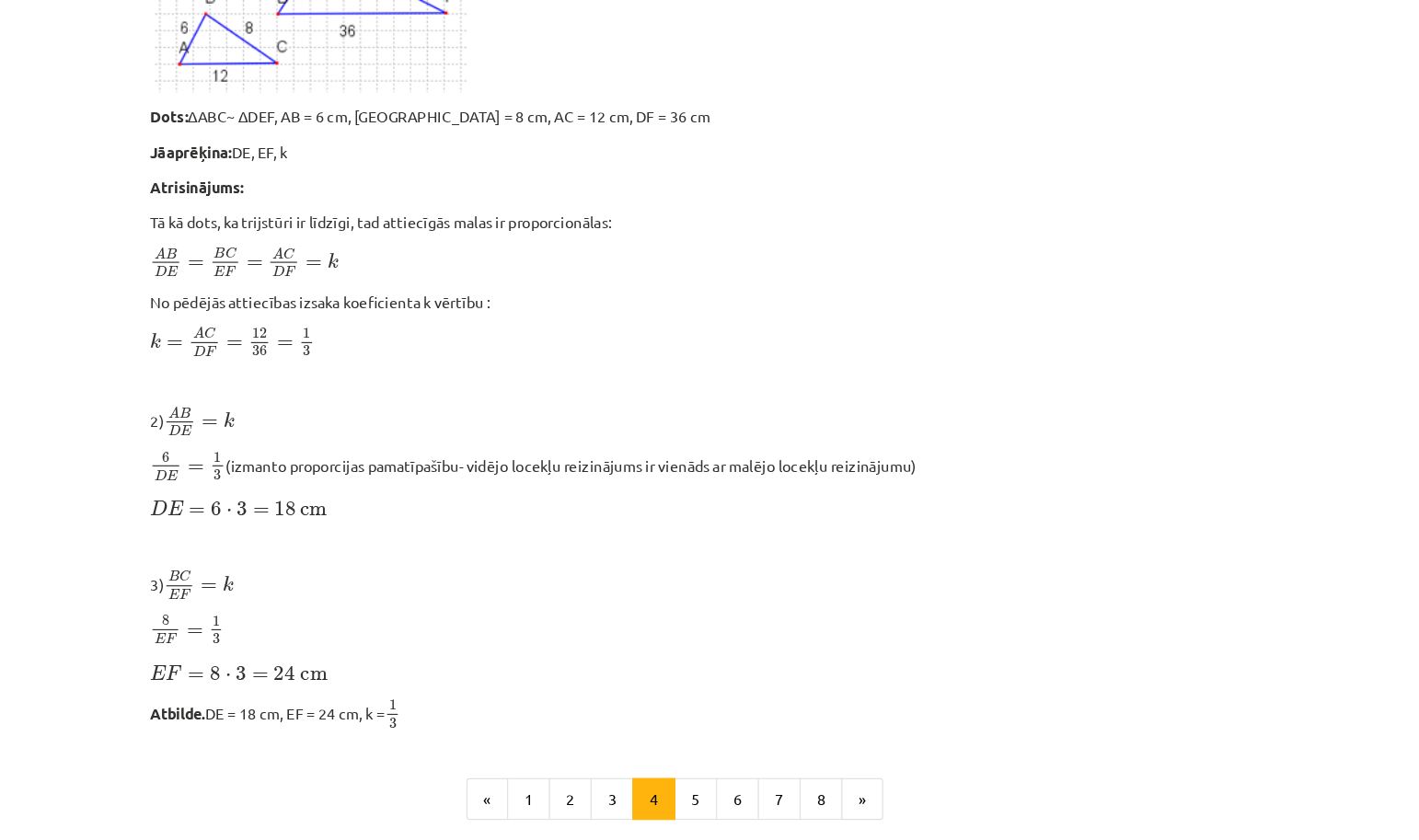
scroll to position [1402, 0]
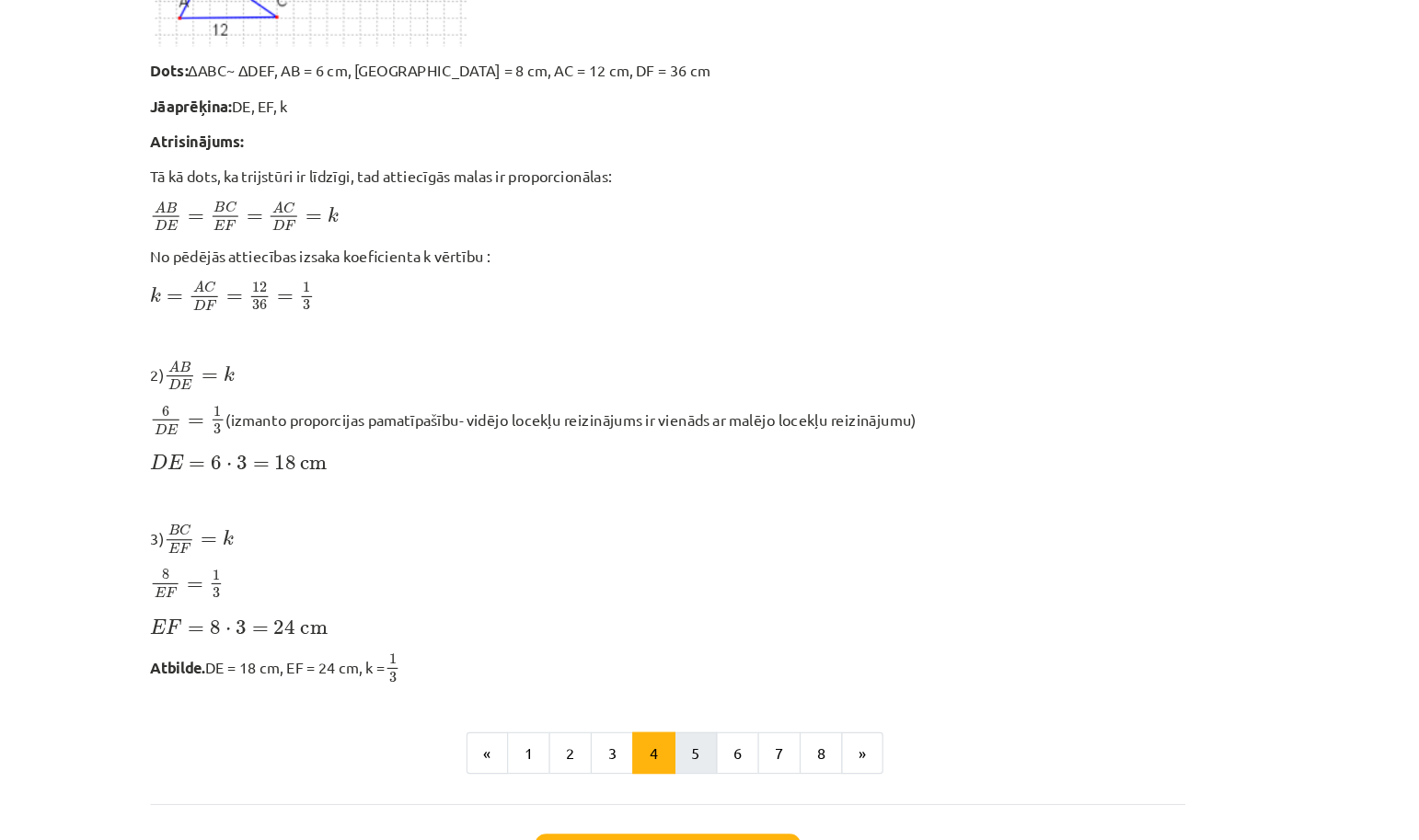
click at [715, 638] on button "5" at bounding box center [733, 647] width 37 height 37
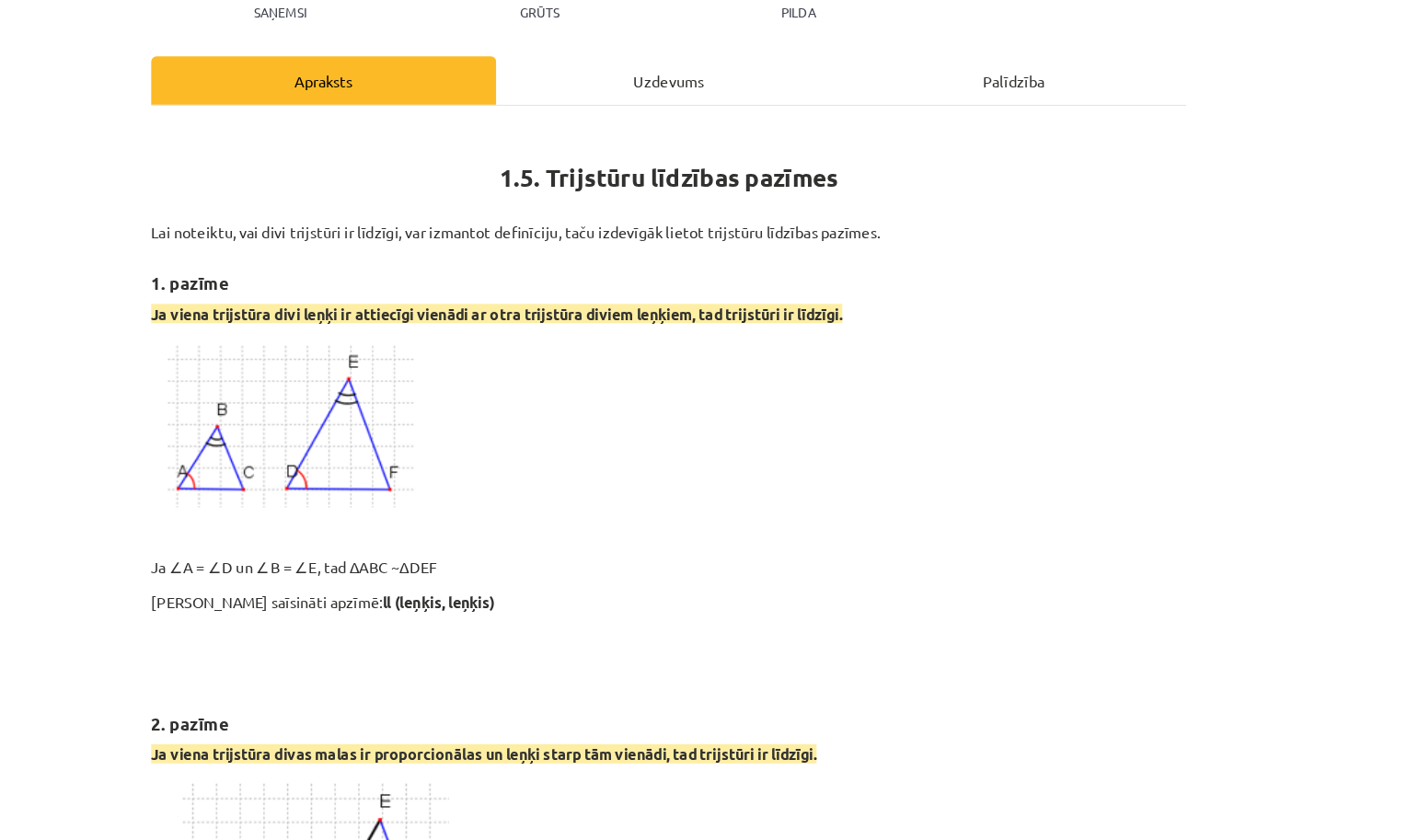
scroll to position [0, 0]
click at [565, 85] on div "Uzdevums" at bounding box center [709, 70] width 297 height 42
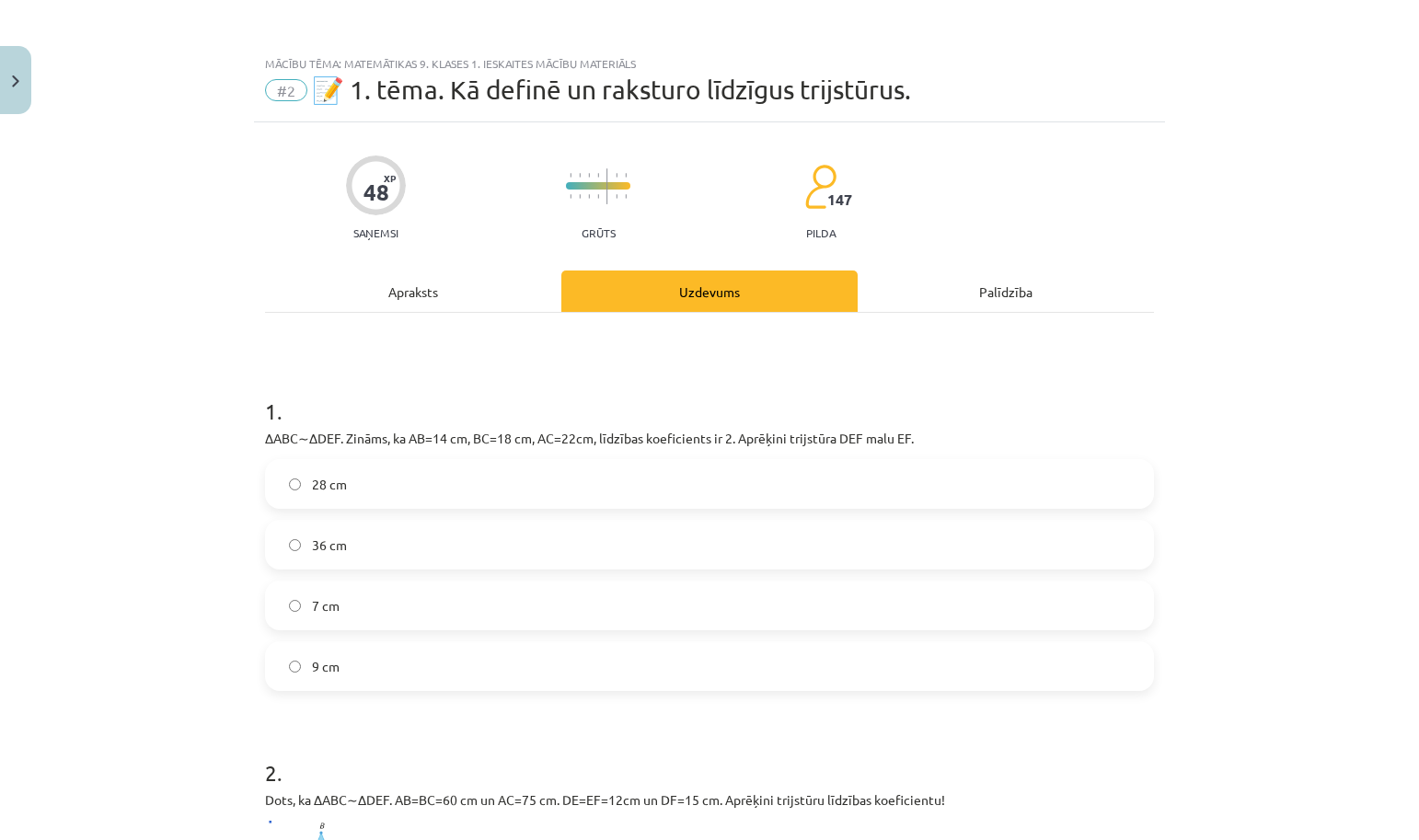
click at [16, 86] on img "Close" at bounding box center [15, 81] width 8 height 12
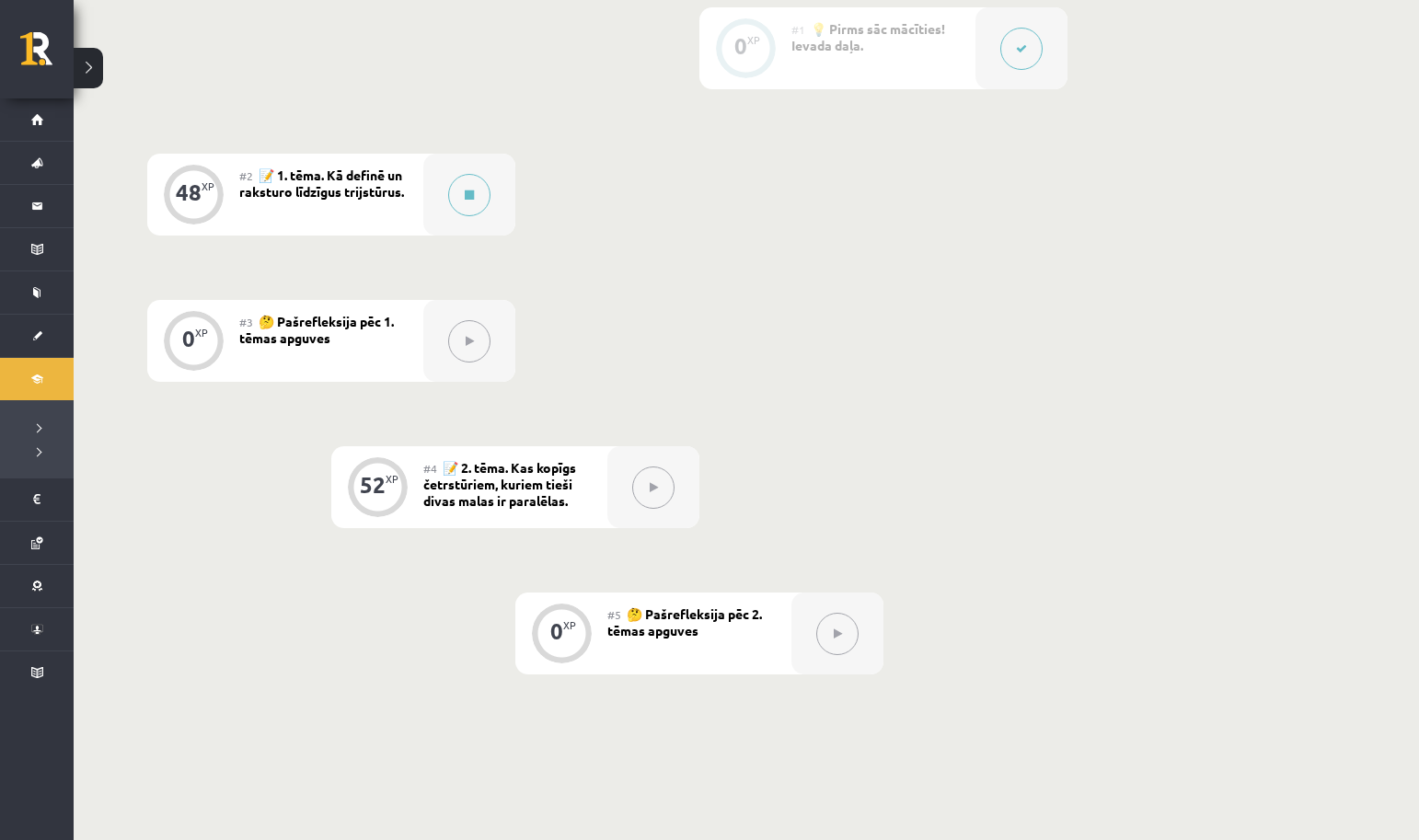
scroll to position [492, 0]
click at [464, 336] on button at bounding box center [469, 338] width 43 height 42
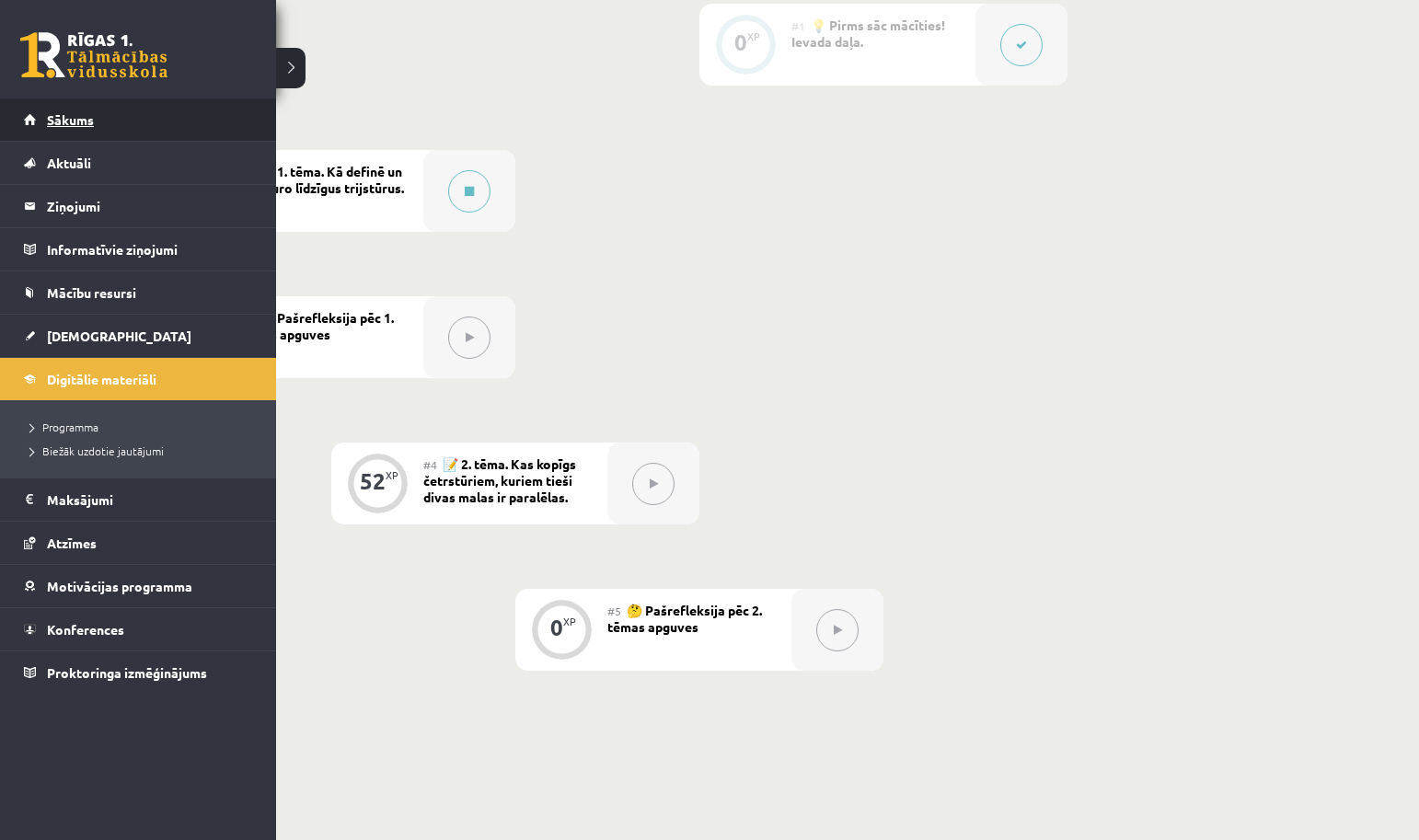
click at [59, 110] on link "Sākums" at bounding box center [138, 120] width 229 height 42
